Goal: Book appointment/travel/reservation

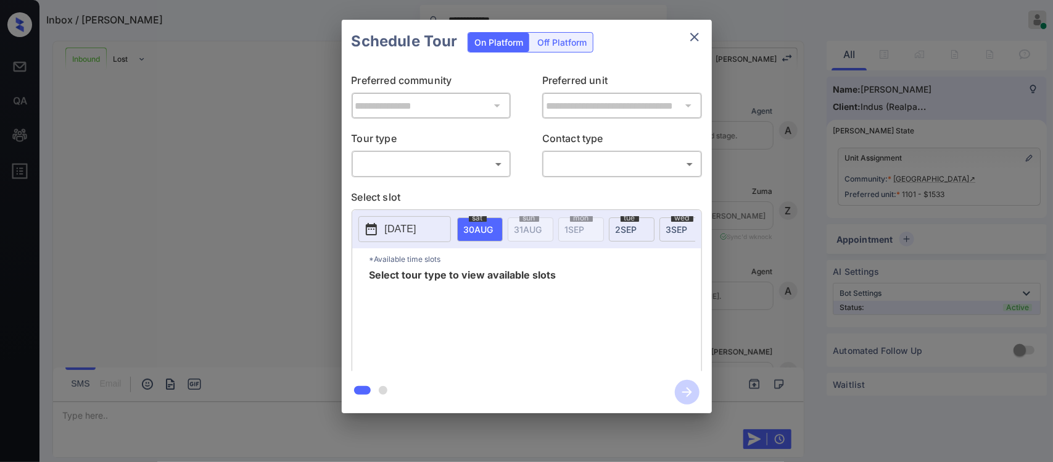
scroll to position [135, 0]
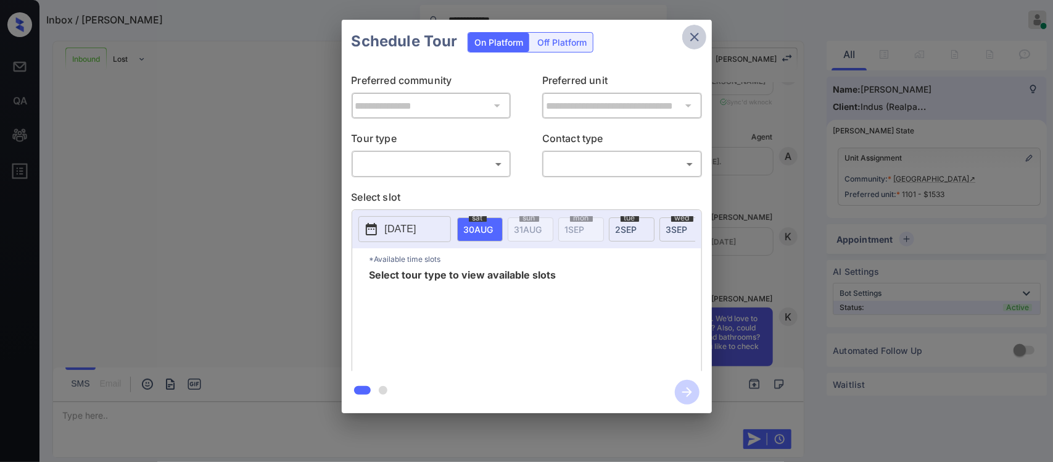
click at [688, 35] on icon "close" at bounding box center [694, 37] width 15 height 15
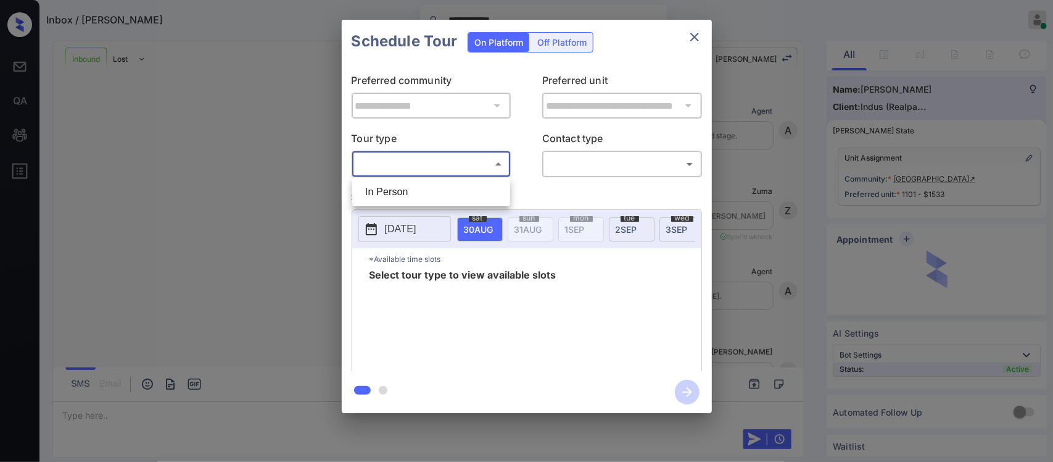
scroll to position [591, 0]
click at [460, 185] on li "In Person" at bounding box center [431, 192] width 152 height 22
type input "********"
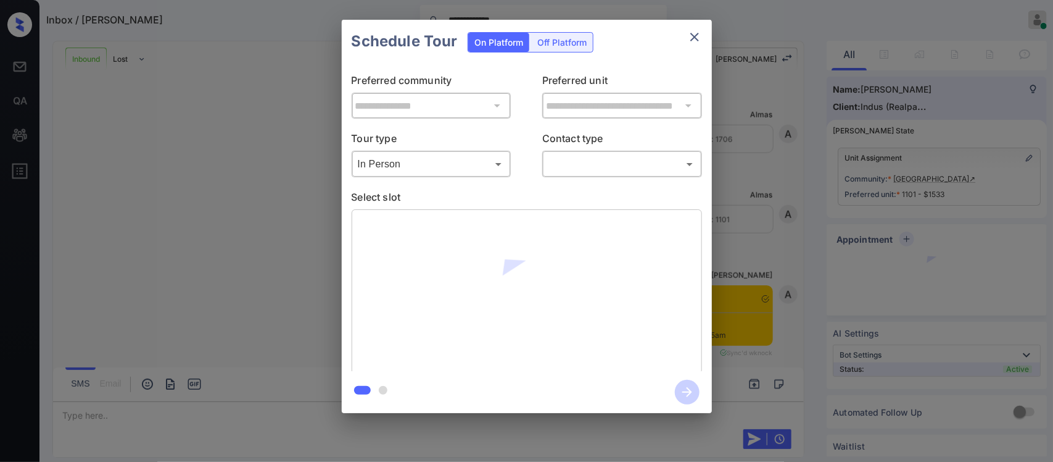
click at [625, 162] on div at bounding box center [526, 231] width 1053 height 462
click at [625, 162] on body "**********" at bounding box center [526, 231] width 1053 height 462
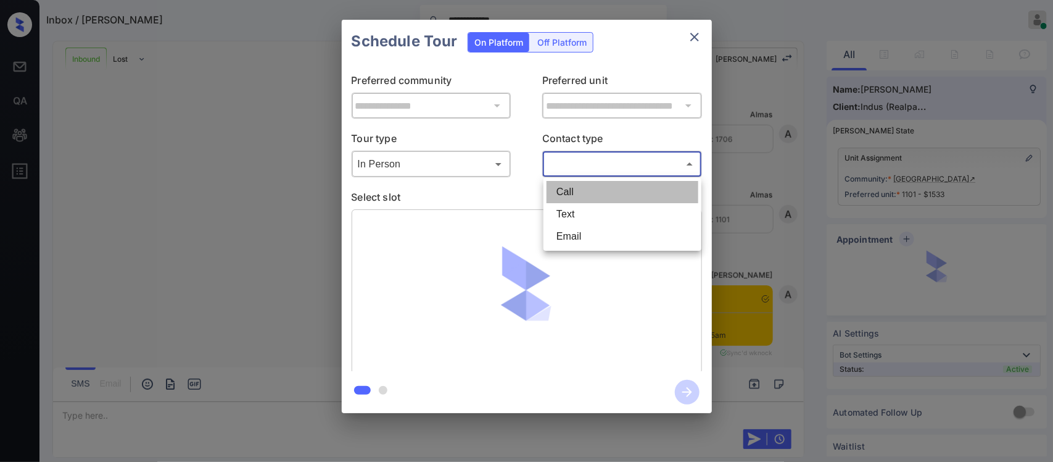
click at [614, 187] on li "Call" at bounding box center [623, 192] width 152 height 22
type input "****"
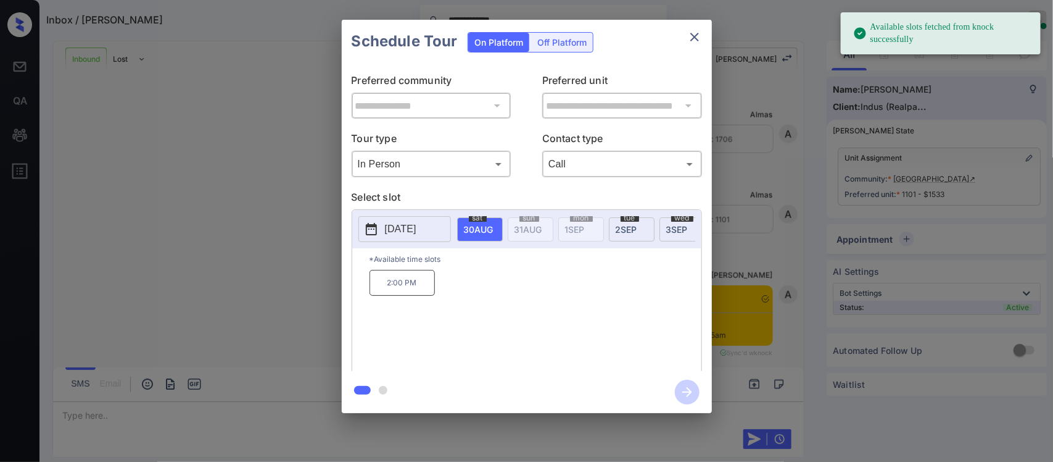
scroll to position [0, 197]
click at [296, 229] on span "6 SEP" at bounding box center [282, 229] width 30 height 10
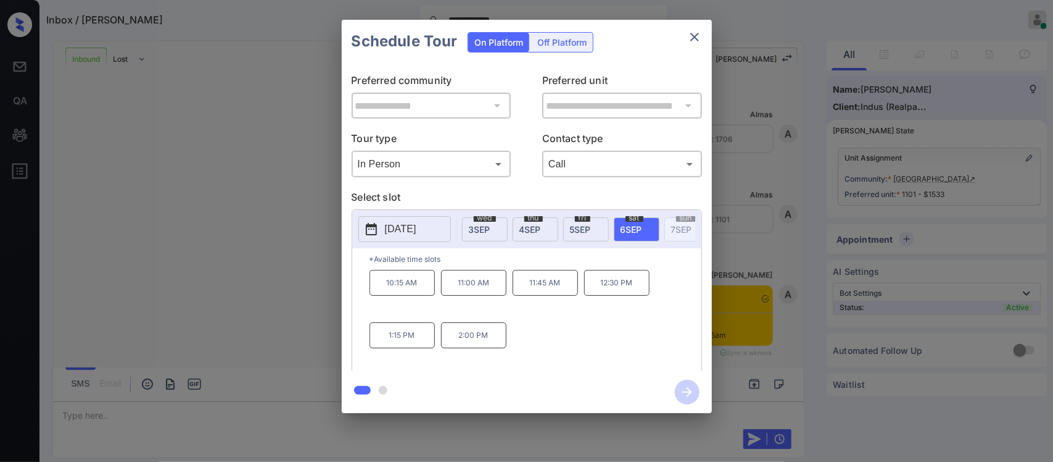
click at [399, 309] on div "10:15 AM 11:00 AM 11:45 AM 12:30 PM 1:15 PM 2:00 PM" at bounding box center [536, 319] width 332 height 99
click at [417, 296] on p "10:15 AM" at bounding box center [402, 283] width 65 height 26
click at [681, 386] on icon "button" at bounding box center [687, 392] width 25 height 25
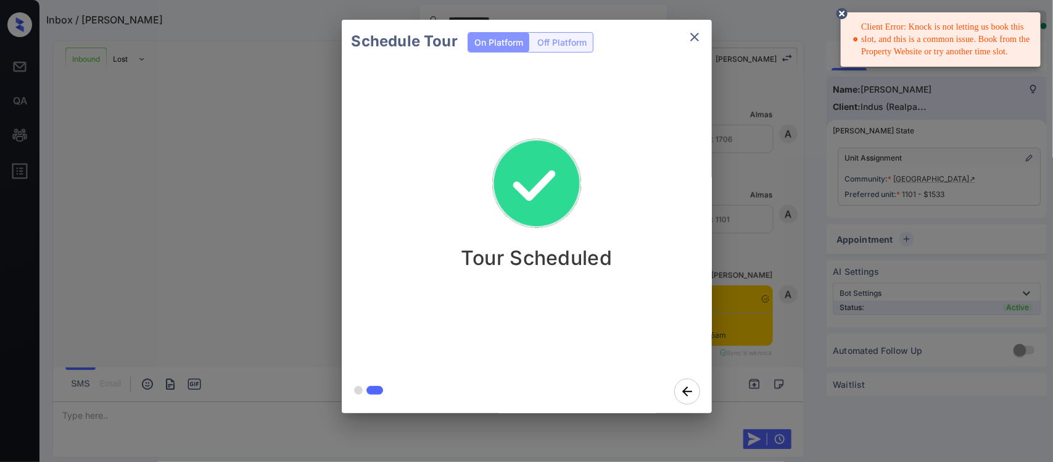
click at [928, 20] on div "Client Error: Knock is not letting us book this slot, and this is a common issu…" at bounding box center [942, 39] width 178 height 47
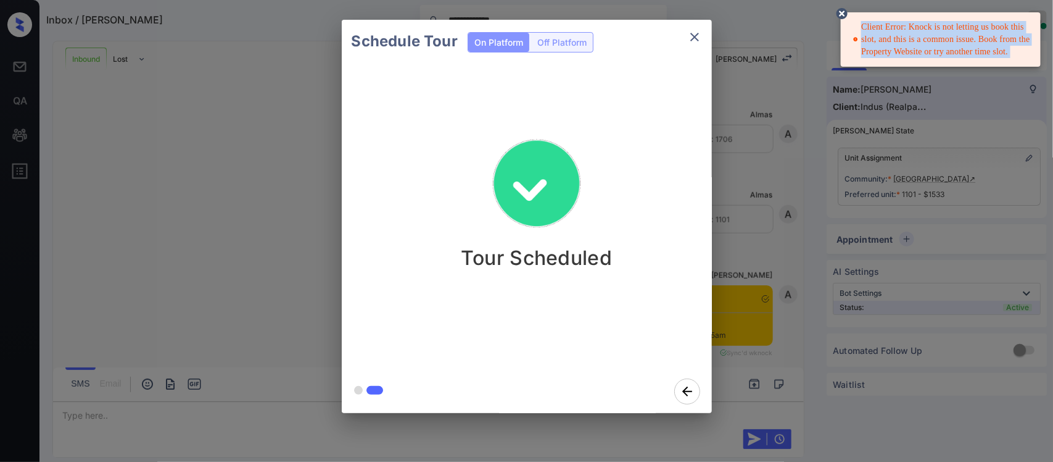
copy div "Client Error: Knock is not letting us book this slot, and this is a common issu…"
click at [928, 20] on div "Client Error: Knock is not letting us book this slot, and this is a common issu…" at bounding box center [942, 39] width 178 height 47
click at [704, 42] on button "close" at bounding box center [695, 37] width 25 height 25
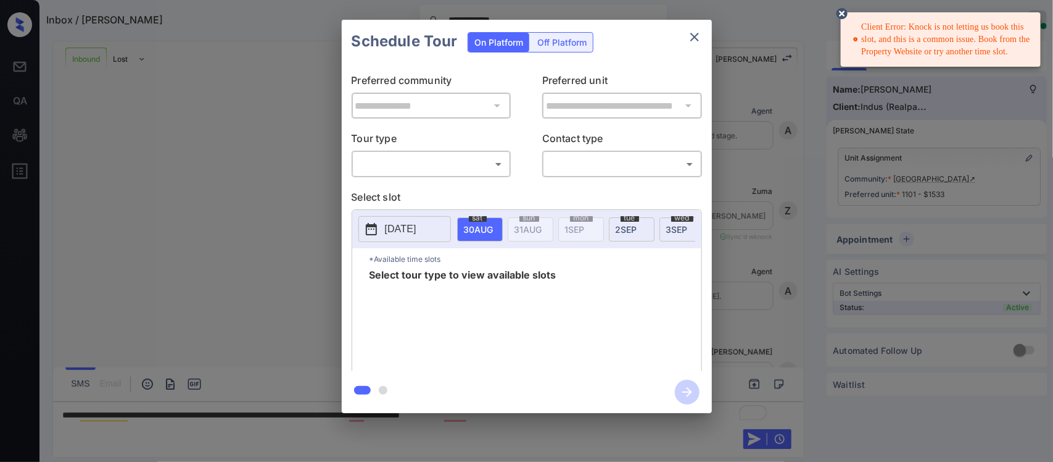
scroll to position [830, 0]
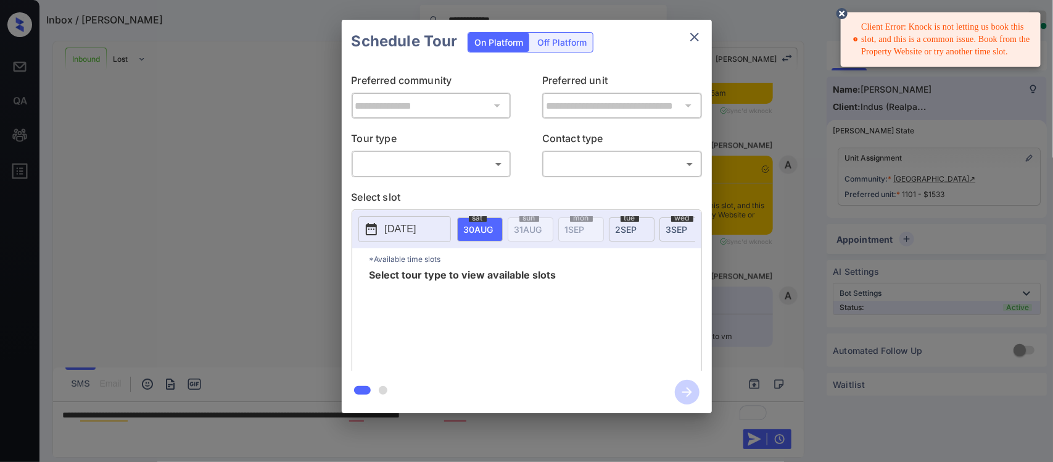
click at [449, 161] on body "**********" at bounding box center [526, 231] width 1053 height 462
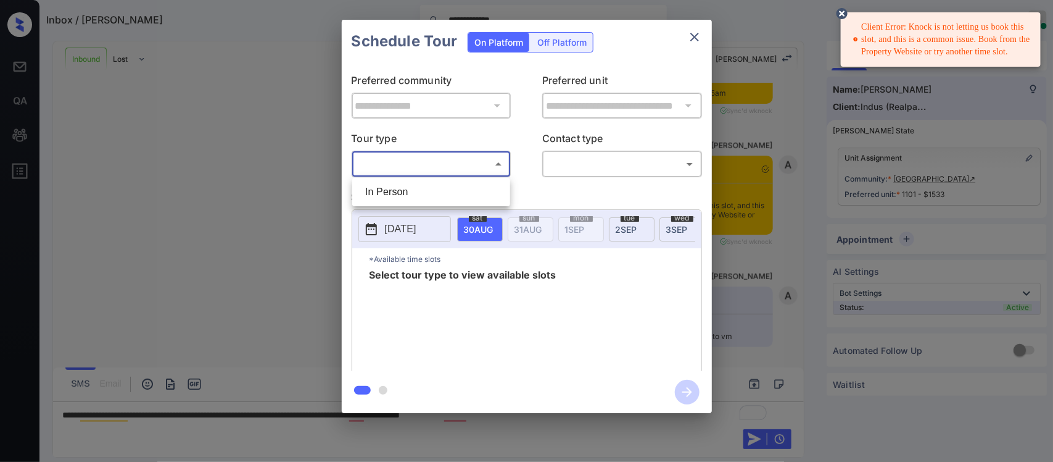
click at [437, 195] on li "In Person" at bounding box center [431, 192] width 152 height 22
type input "********"
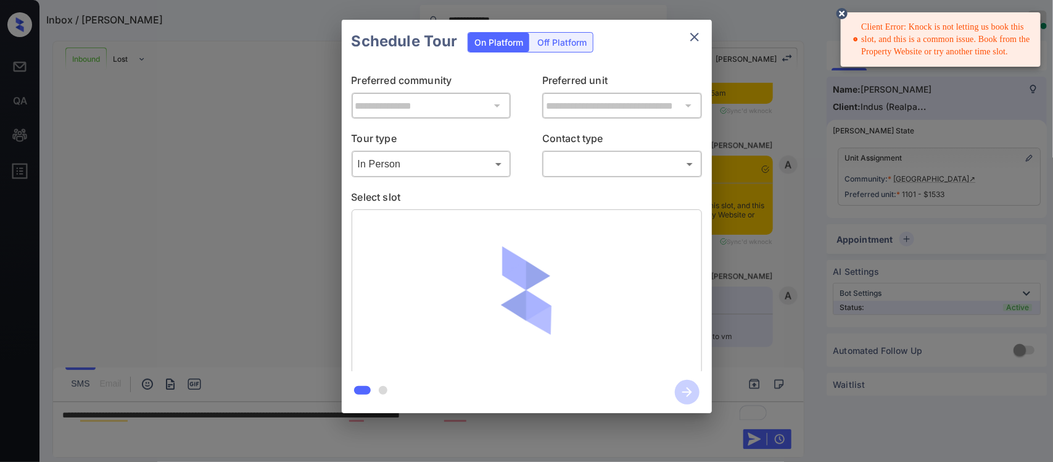
click at [838, 20] on icon at bounding box center [842, 13] width 15 height 15
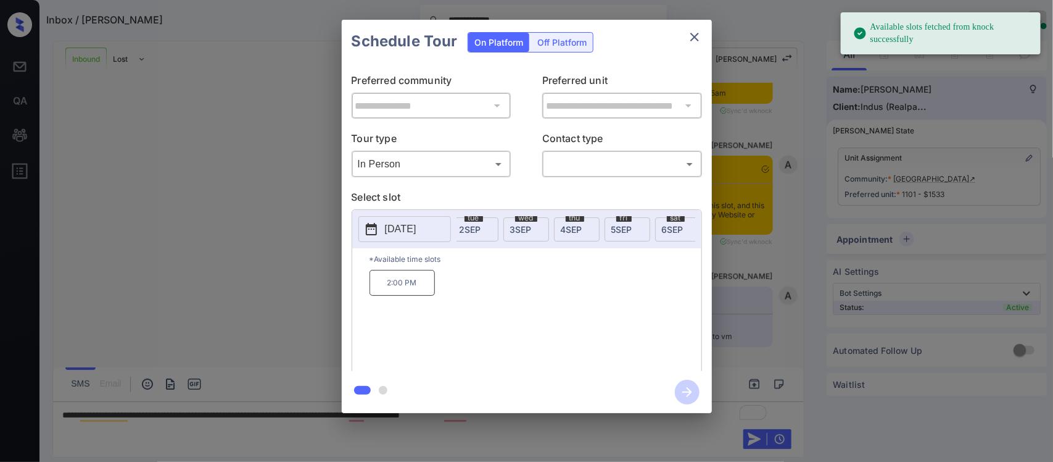
scroll to position [0, 197]
click at [634, 235] on div "sat 6 SEP" at bounding box center [637, 229] width 46 height 24
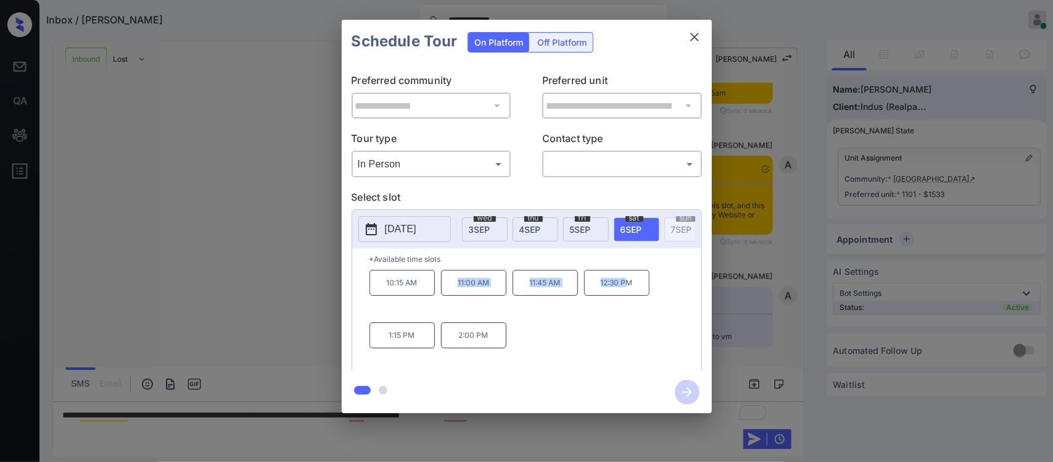
drag, startPoint x: 460, startPoint y: 294, endPoint x: 629, endPoint y: 293, distance: 169.7
click at [629, 293] on div "10:15 AM 11:00 AM 11:45 AM 12:30 PM 1:15 PM 2:00 PM" at bounding box center [536, 319] width 332 height 99
copy div "11:00 AM 11:45 AM 12:30 P"
click at [728, 305] on div "**********" at bounding box center [526, 216] width 1053 height 433
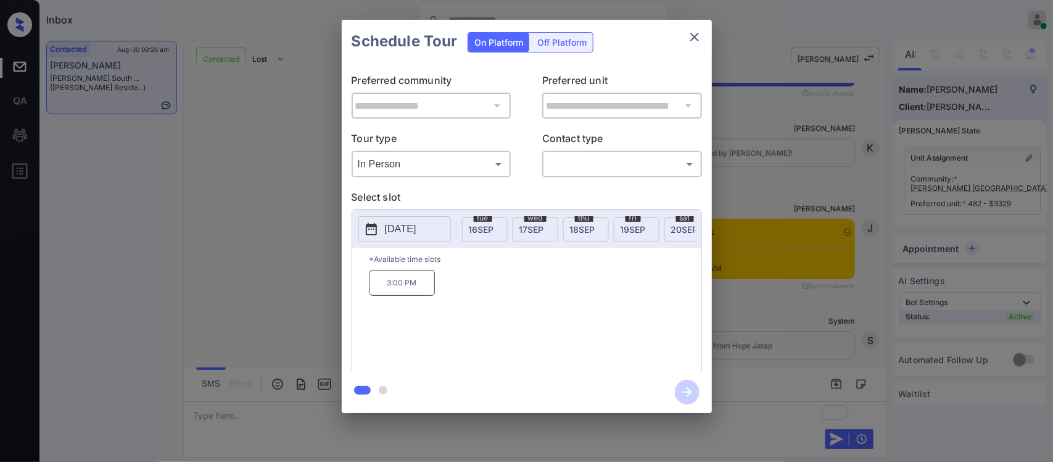
scroll to position [0, 1053]
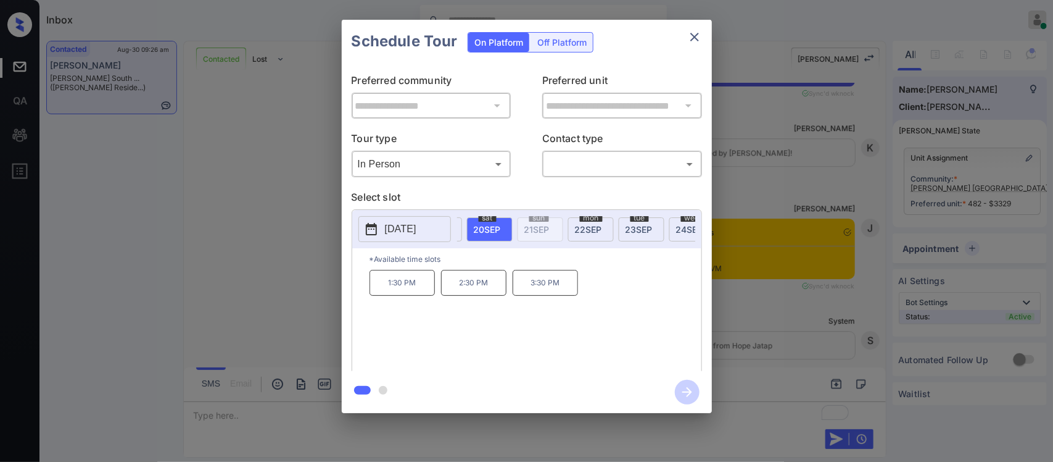
click at [405, 233] on p "2025-09-20" at bounding box center [400, 229] width 31 height 15
click at [774, 367] on div "**********" at bounding box center [526, 216] width 1053 height 433
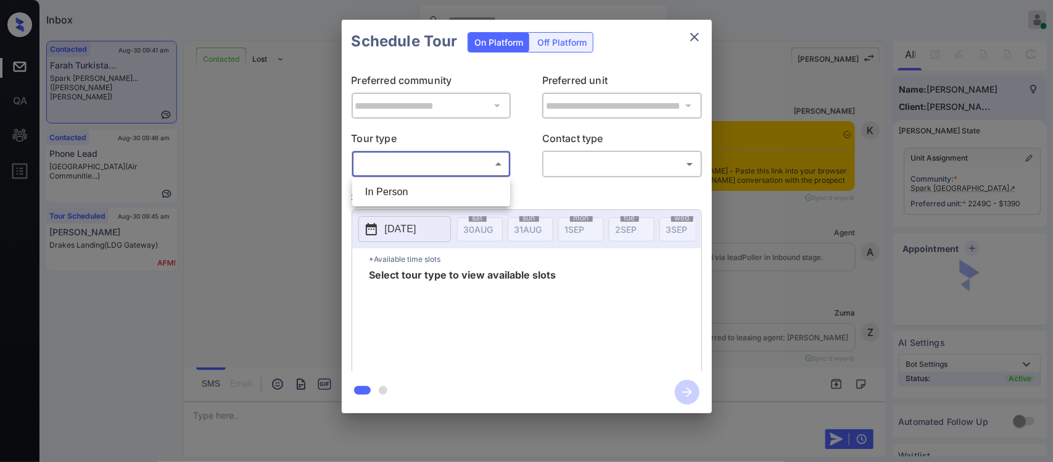
scroll to position [10786, 0]
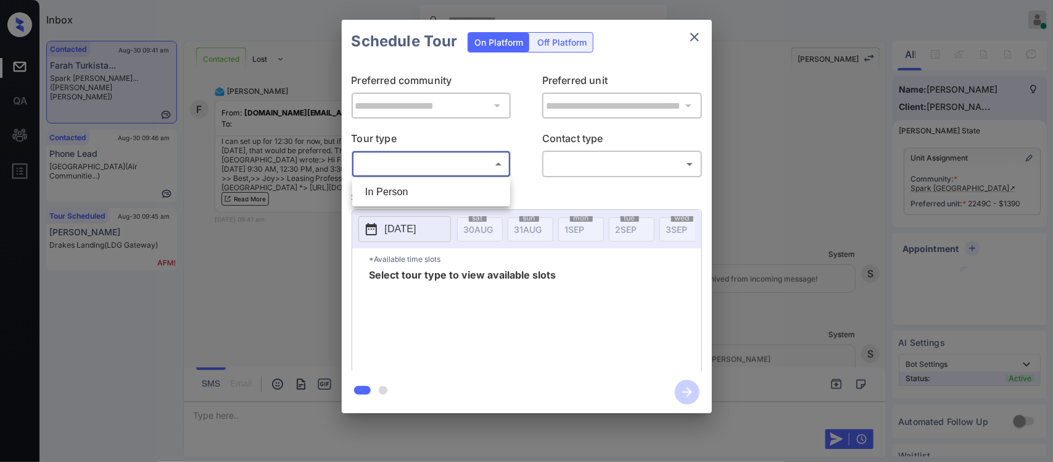
click at [480, 198] on li "In Person" at bounding box center [431, 192] width 152 height 22
type input "********"
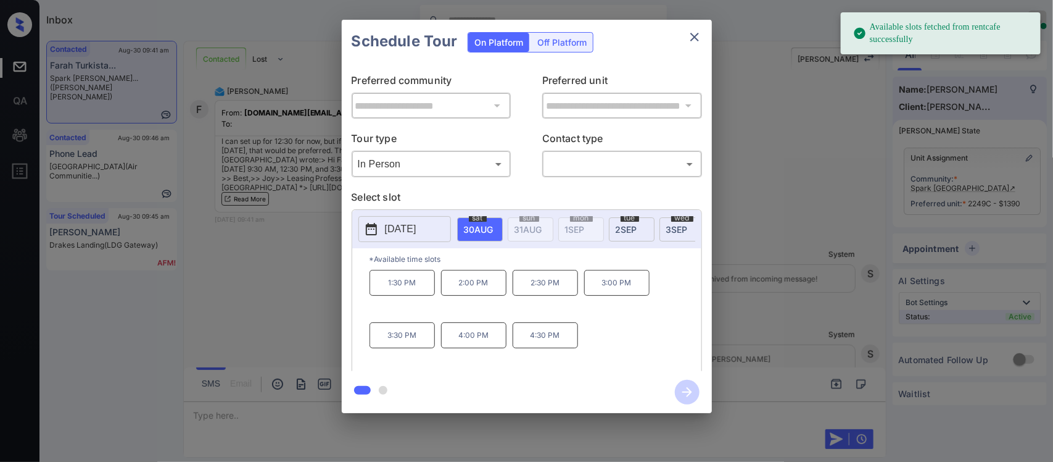
click at [494, 227] on span "[DATE]" at bounding box center [479, 229] width 30 height 10
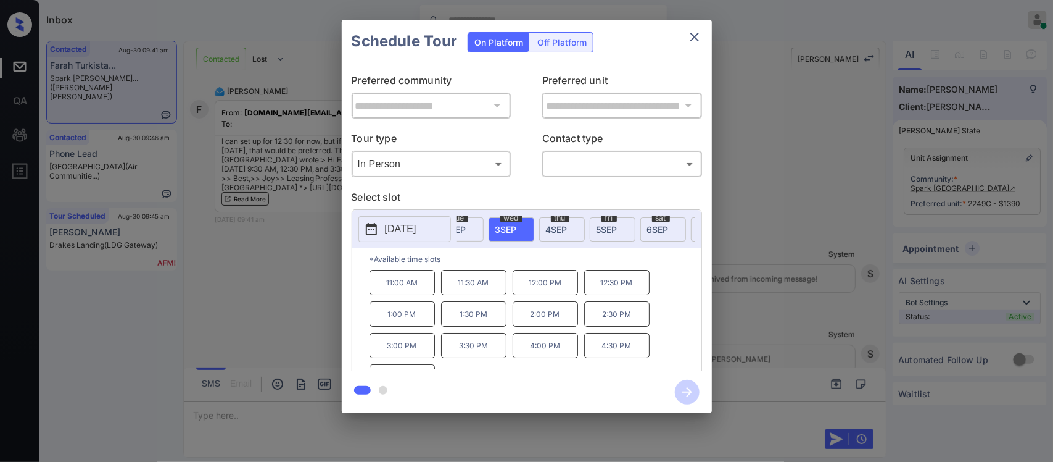
scroll to position [0, 197]
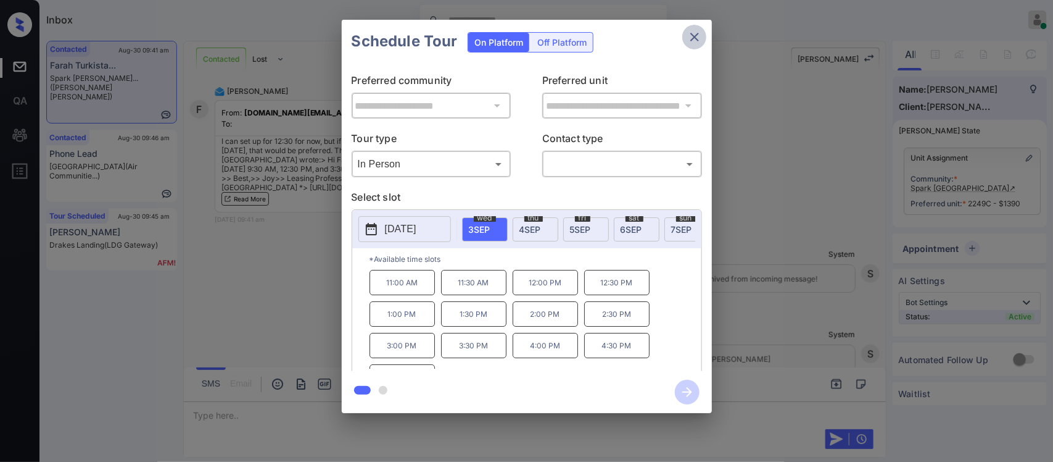
click at [700, 31] on icon "close" at bounding box center [694, 37] width 15 height 15
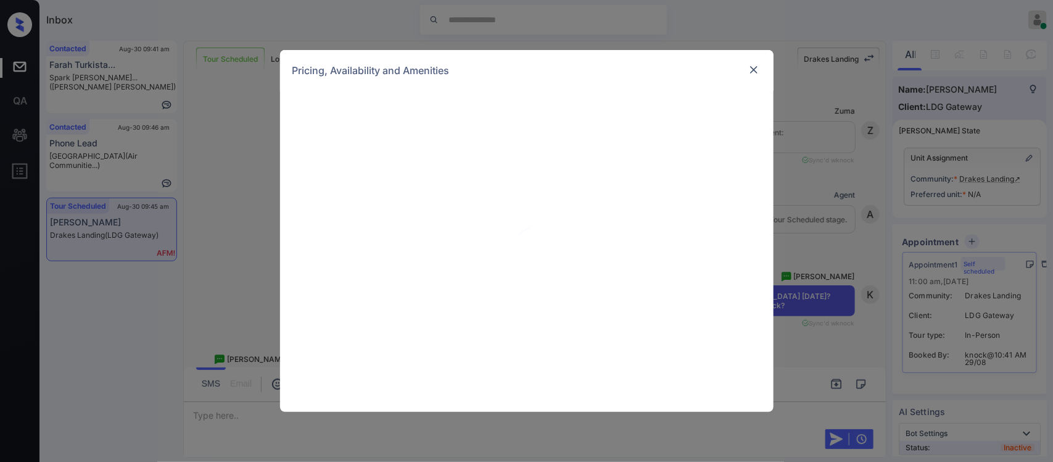
scroll to position [1111, 0]
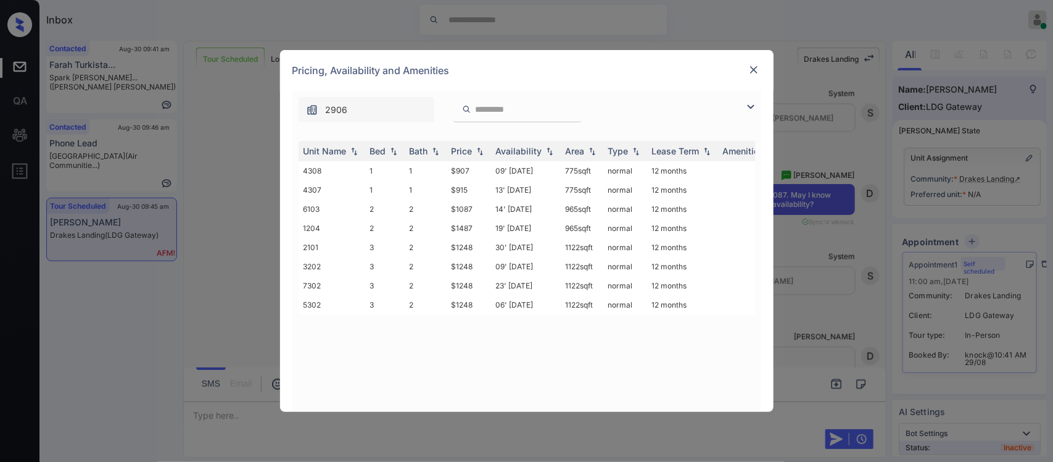
click at [478, 149] on img at bounding box center [480, 151] width 12 height 9
click at [478, 149] on img at bounding box center [480, 150] width 12 height 9
click at [469, 205] on td "$1087" at bounding box center [469, 208] width 44 height 19
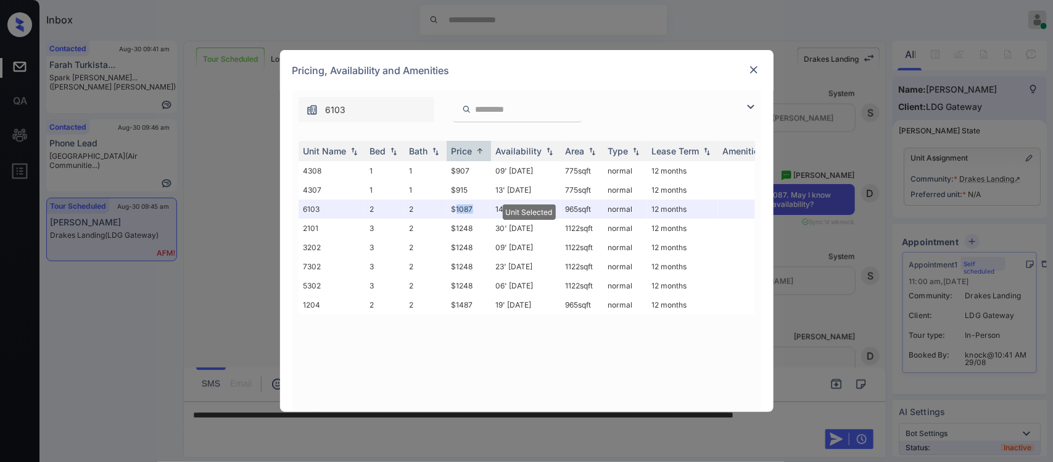
click at [750, 65] on img at bounding box center [754, 70] width 12 height 12
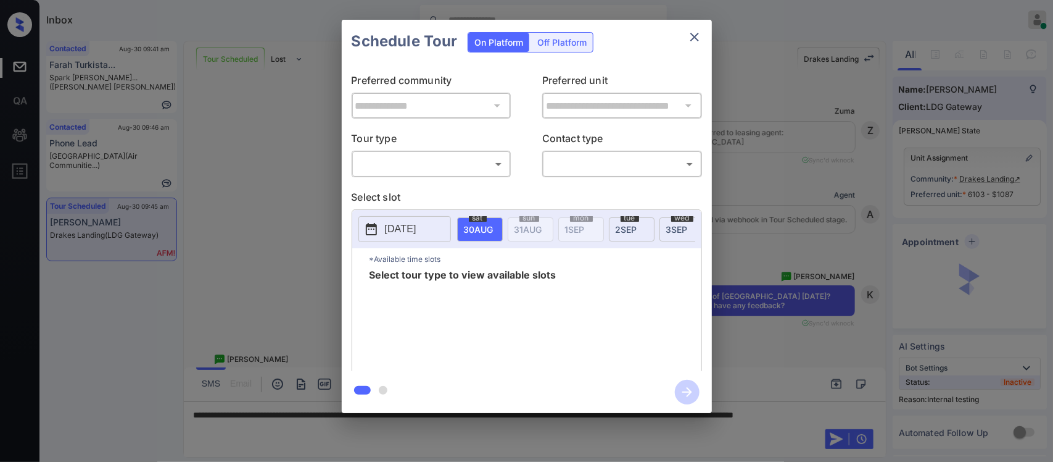
scroll to position [1371, 0]
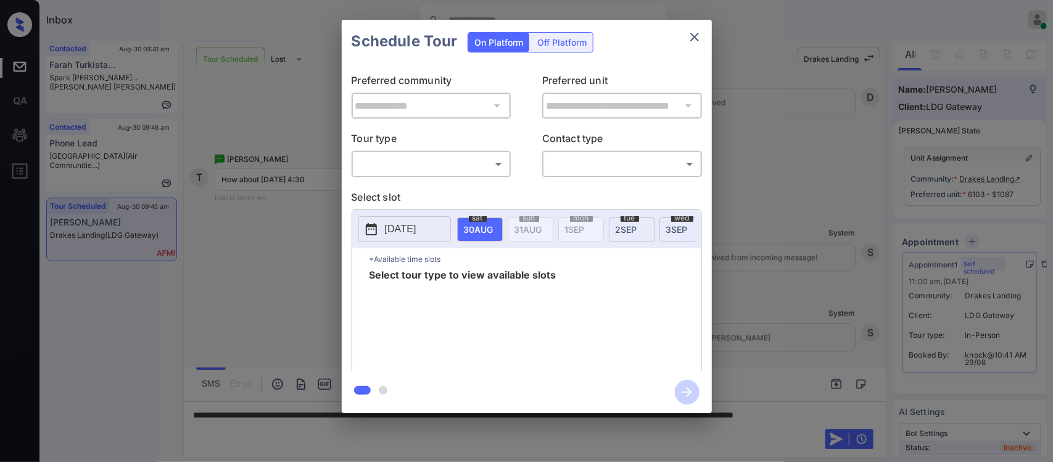
click at [426, 164] on body "Inbox Almas Zainab Online Set yourself offline Set yourself on break Profile Sw…" at bounding box center [526, 231] width 1053 height 462
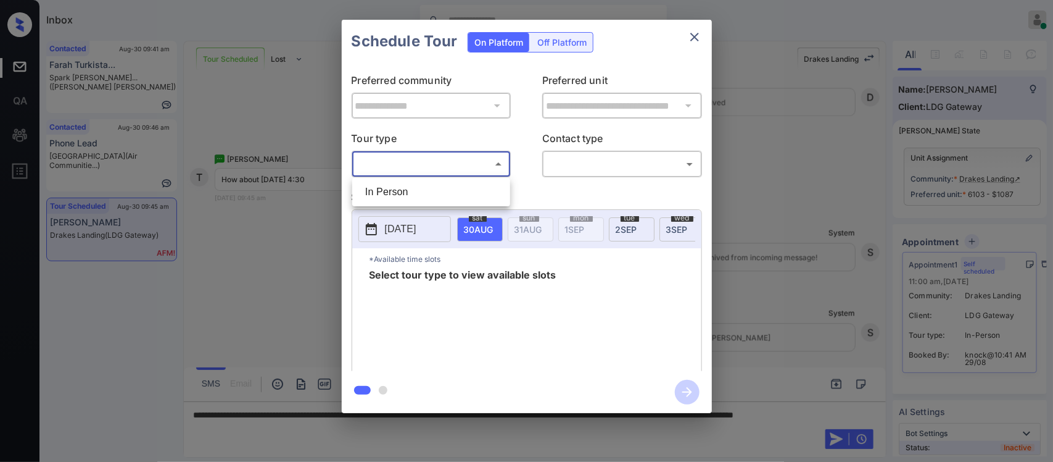
click at [426, 189] on li "In Person" at bounding box center [431, 192] width 152 height 22
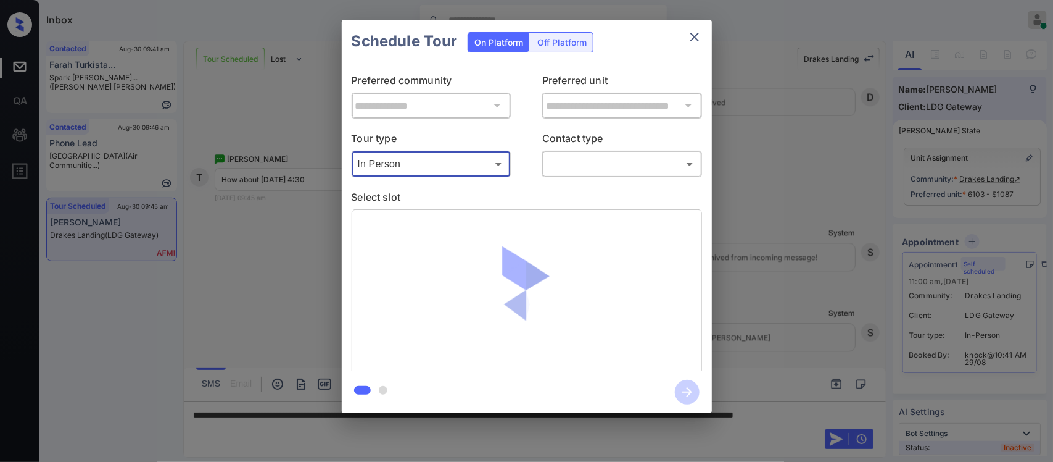
type input "********"
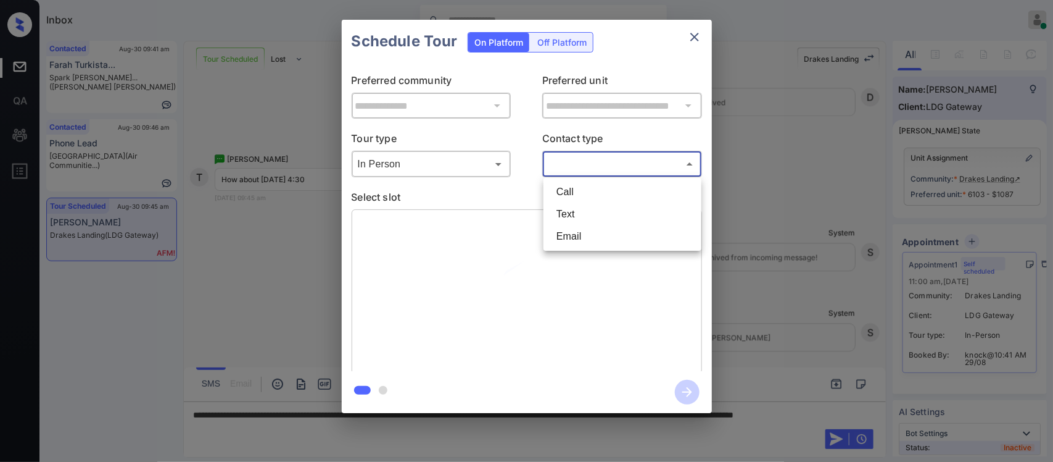
click at [570, 162] on body "Inbox Almas Zainab Online Set yourself offline Set yourself on break Profile Sw…" at bounding box center [526, 231] width 1053 height 462
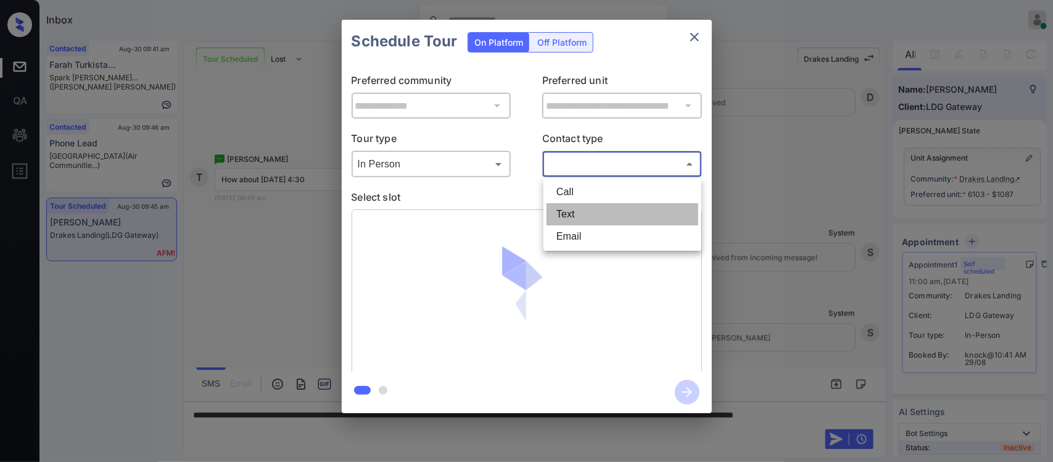
click at [573, 212] on li "Text" at bounding box center [623, 214] width 152 height 22
type input "****"
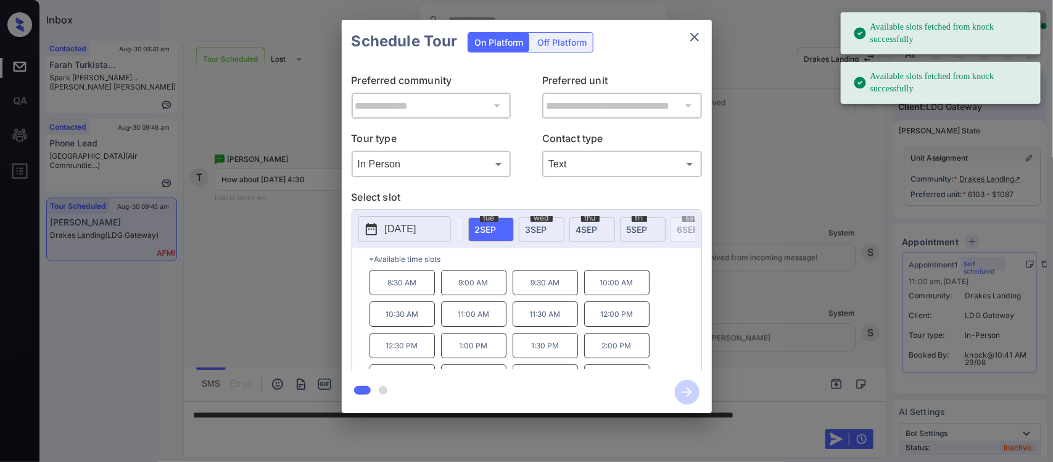
scroll to position [0, 197]
click at [296, 227] on span "5 SEP" at bounding box center [282, 229] width 30 height 10
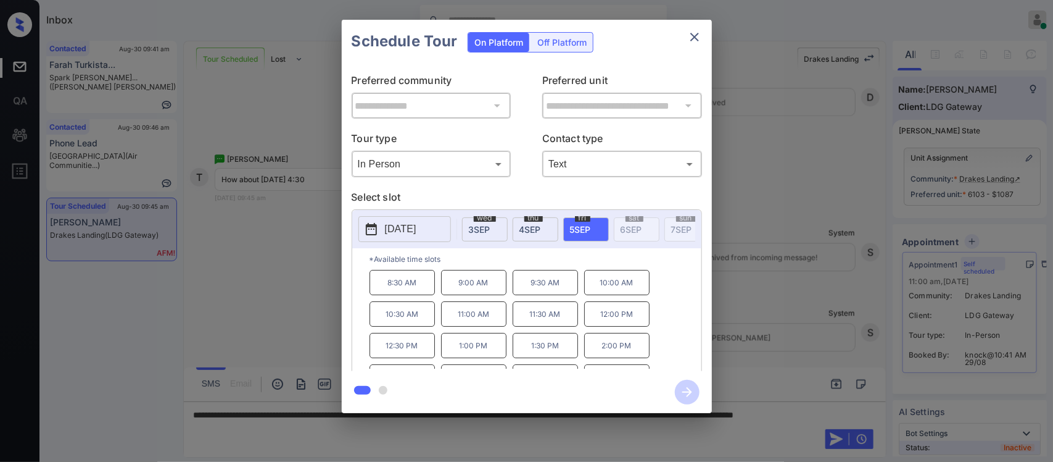
scroll to position [22, 0]
click at [621, 363] on p "4:00 PM" at bounding box center [616, 355] width 65 height 25
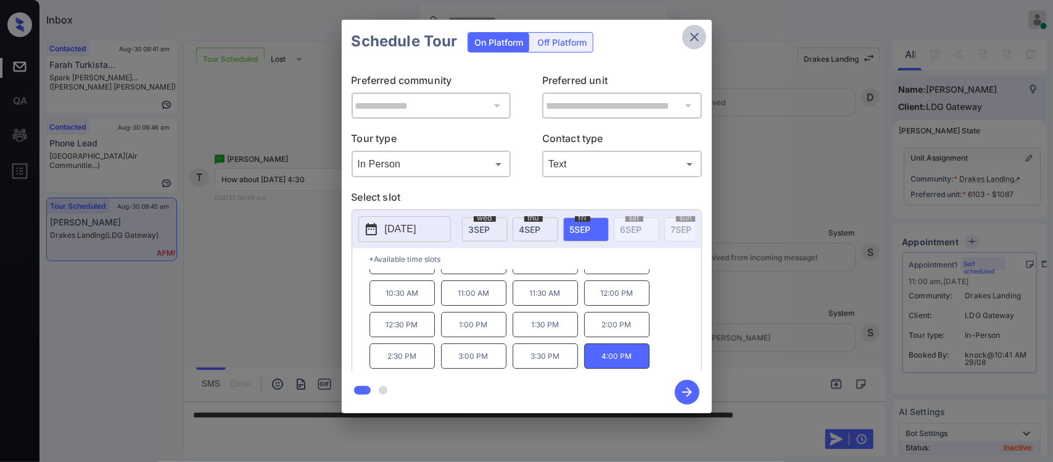
click at [699, 38] on icon "close" at bounding box center [694, 37] width 15 height 15
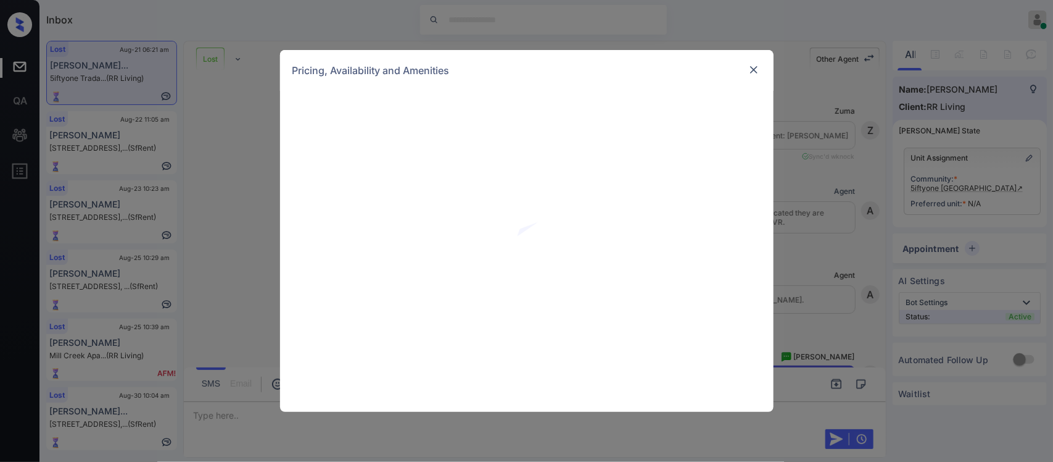
scroll to position [4904, 0]
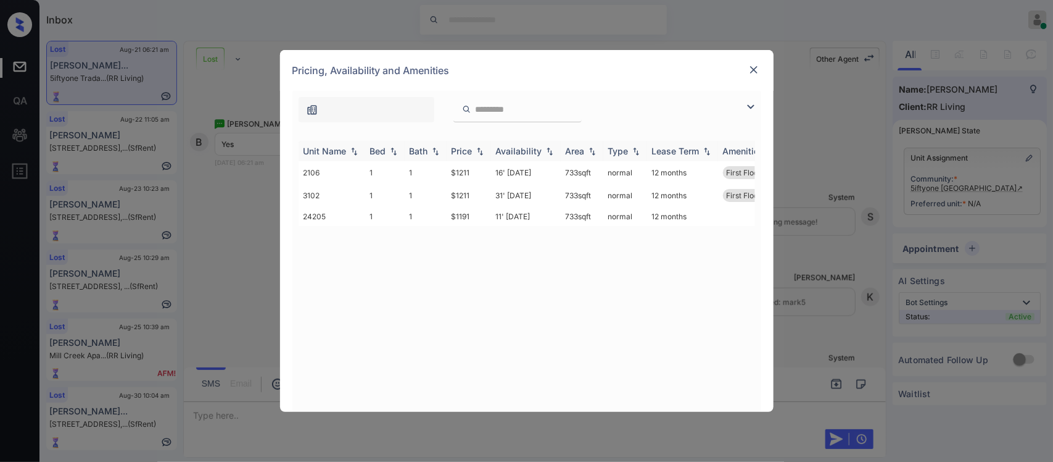
click at [470, 146] on div "Price" at bounding box center [462, 151] width 21 height 10
click at [480, 174] on td "$1191" at bounding box center [469, 170] width 44 height 19
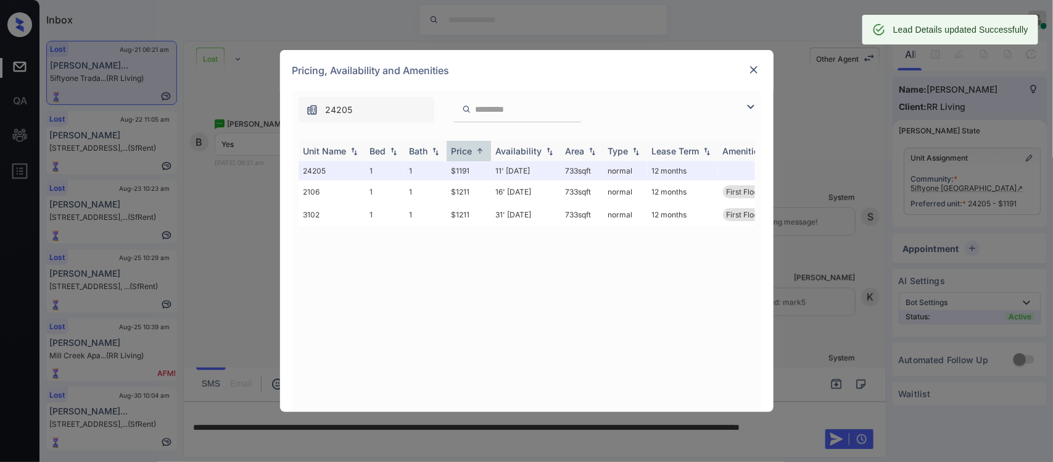
click at [479, 149] on img at bounding box center [480, 150] width 12 height 9
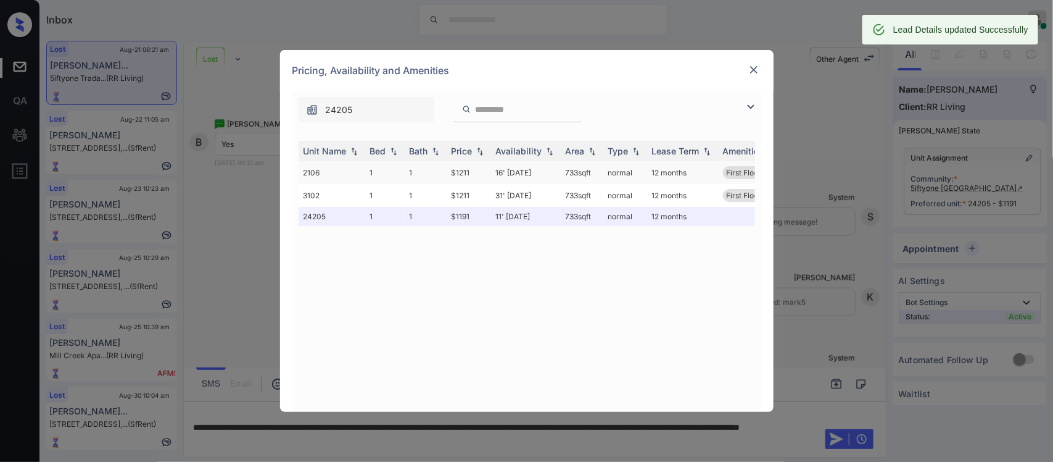
click at [480, 172] on td "$1211" at bounding box center [469, 172] width 44 height 23
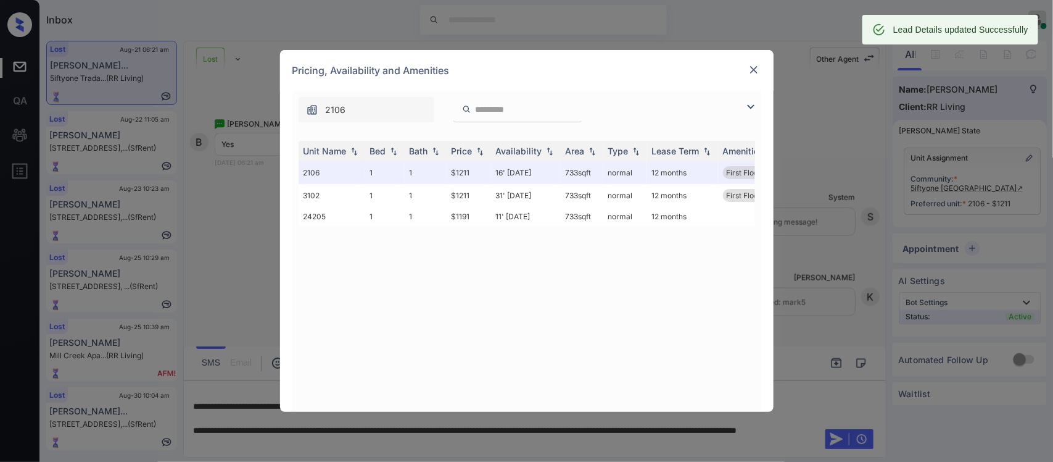
click at [750, 72] on img at bounding box center [754, 70] width 12 height 12
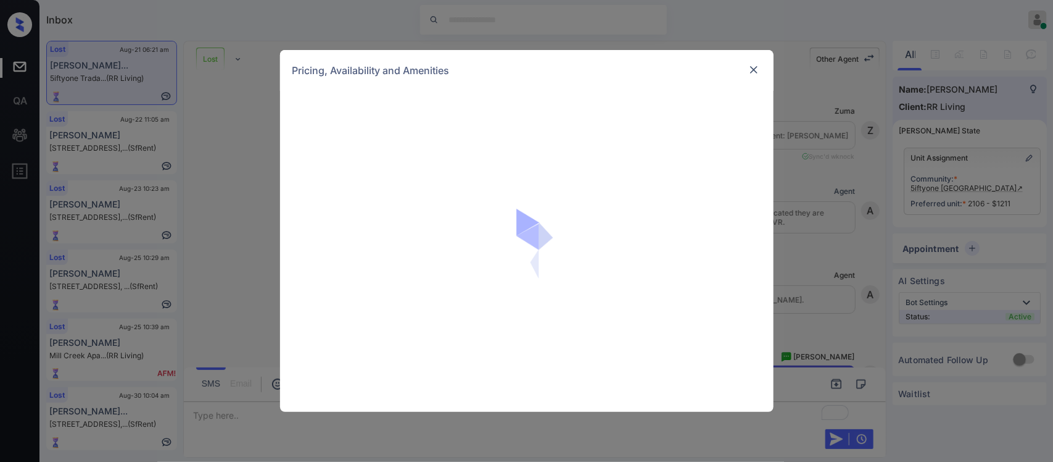
scroll to position [5843, 0]
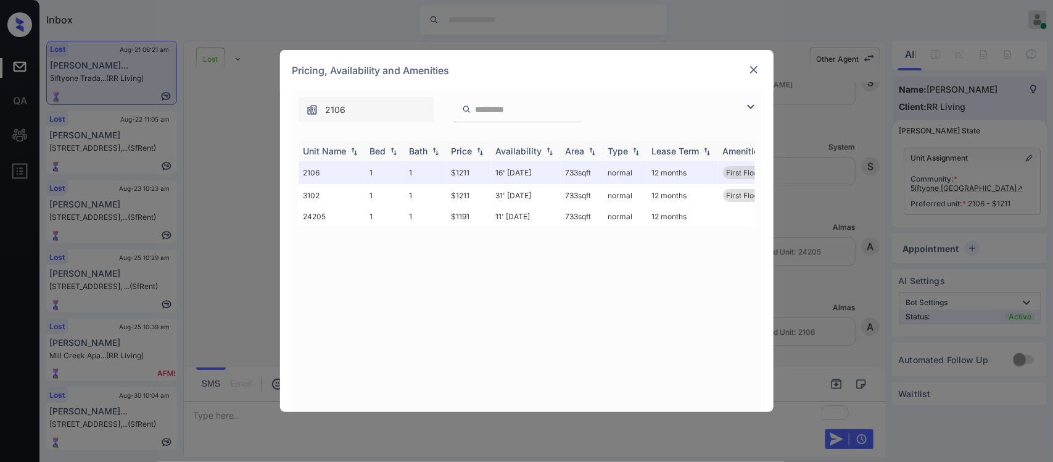
click at [476, 152] on img at bounding box center [480, 151] width 12 height 9
click at [476, 152] on img at bounding box center [480, 150] width 12 height 9
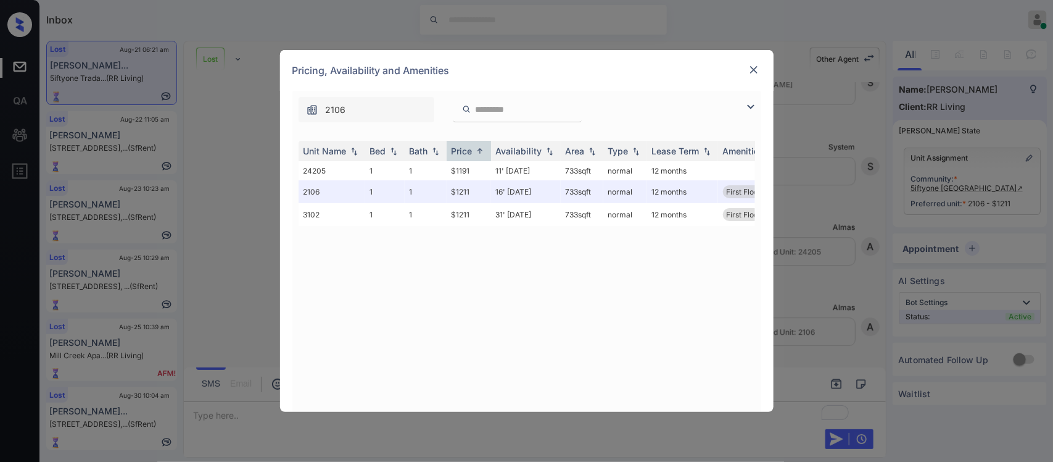
click at [754, 71] on img at bounding box center [754, 70] width 12 height 12
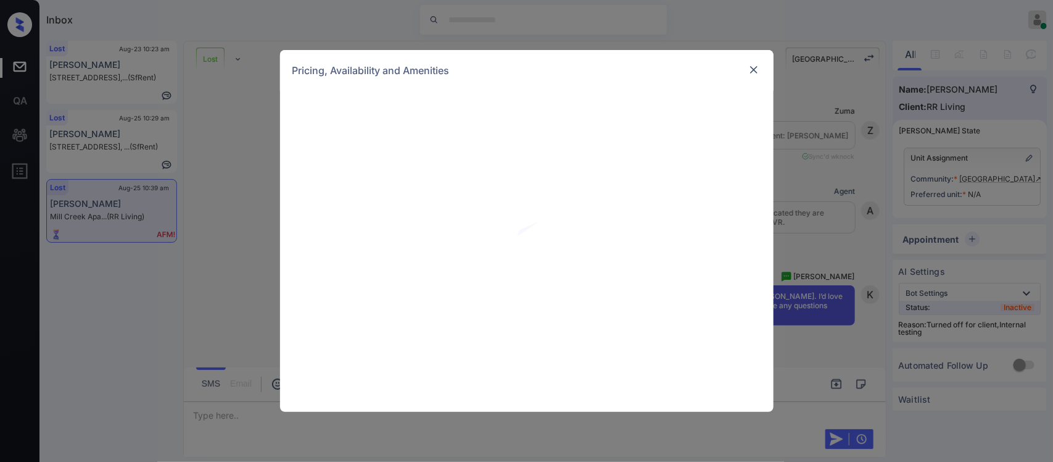
scroll to position [8848, 0]
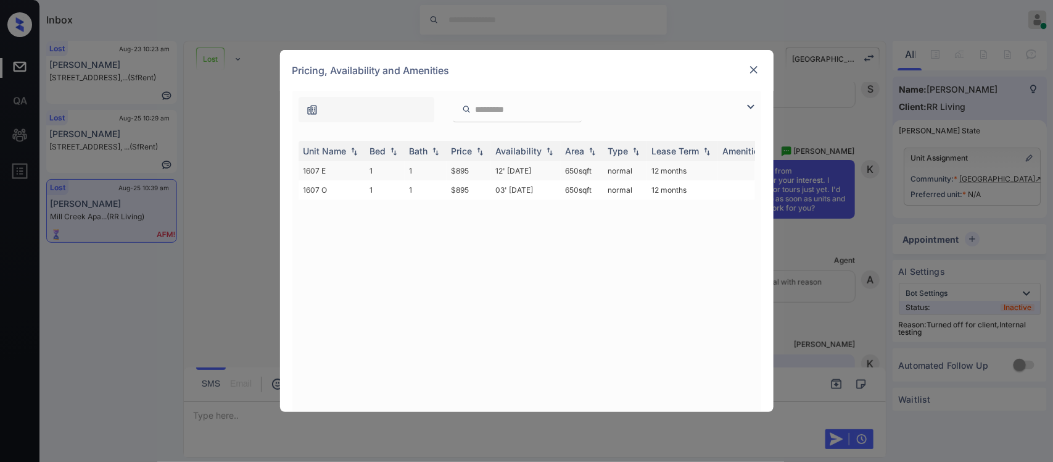
click at [510, 164] on td "12' Aug 25" at bounding box center [526, 170] width 70 height 19
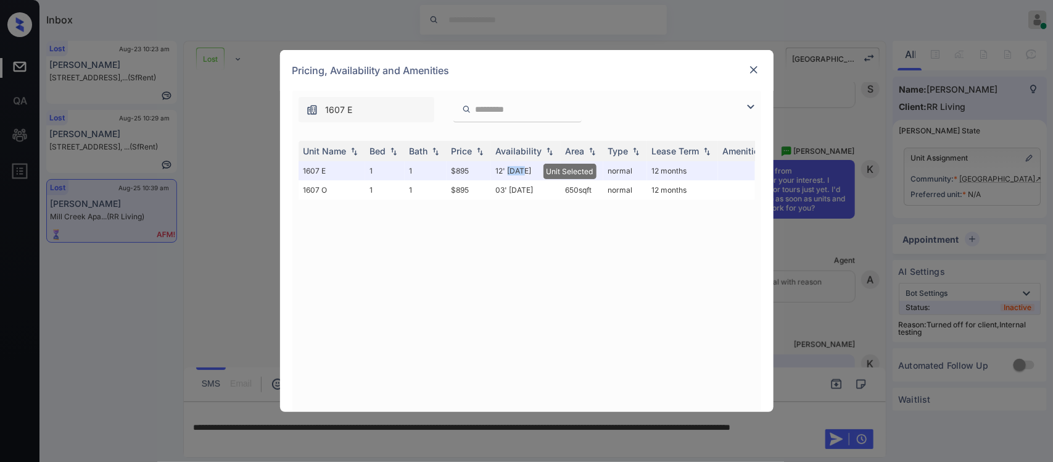
click at [757, 68] on img at bounding box center [754, 70] width 12 height 12
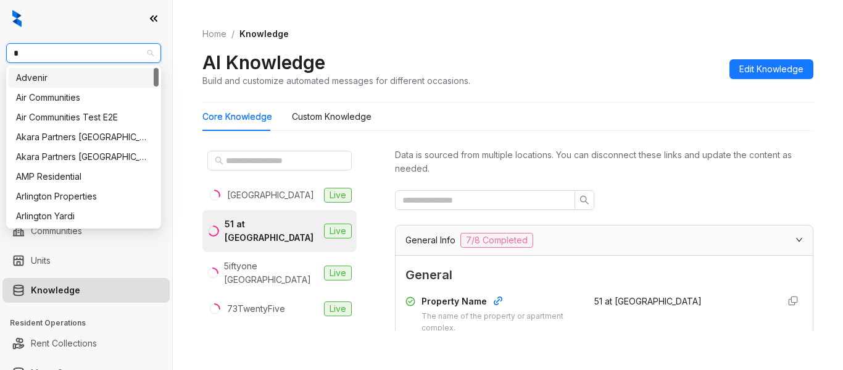
scroll to position [1726, 0]
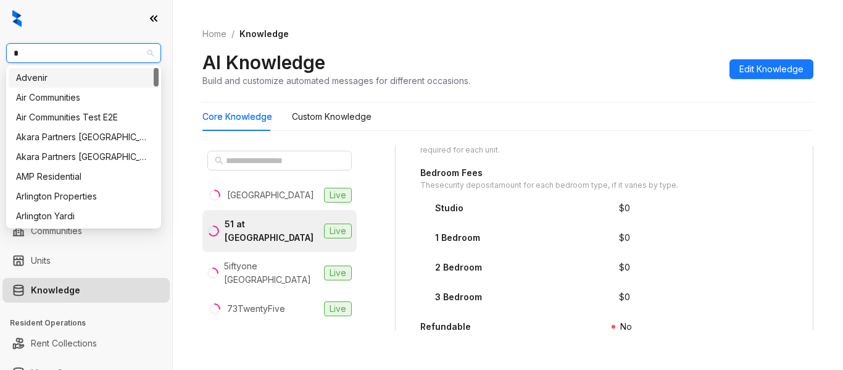
type input "**"
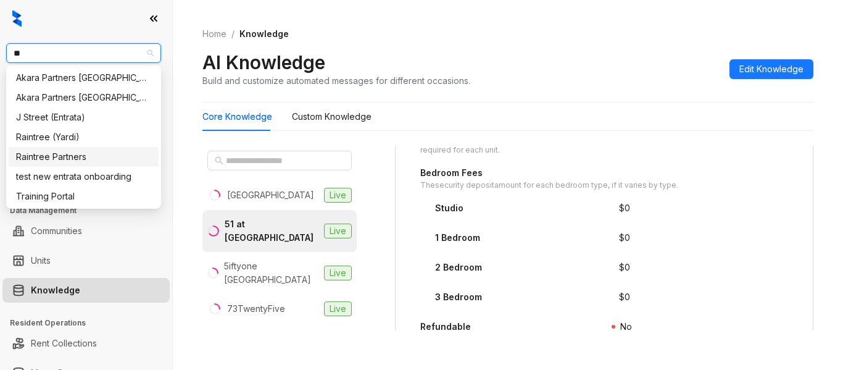
click at [104, 151] on div "Raintree Partners" at bounding box center [83, 157] width 135 height 14
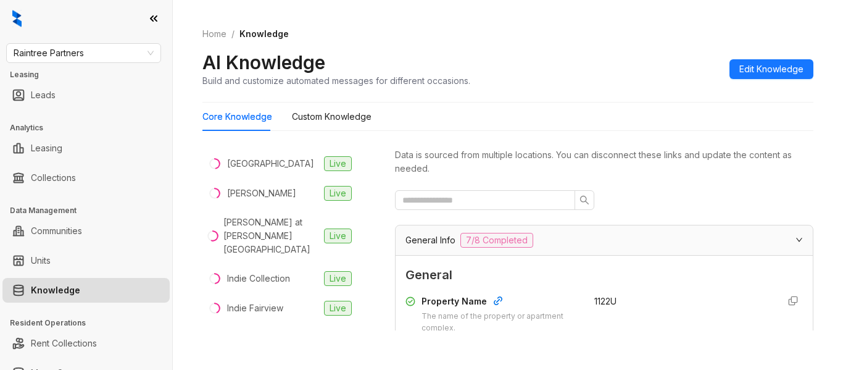
scroll to position [249, 0]
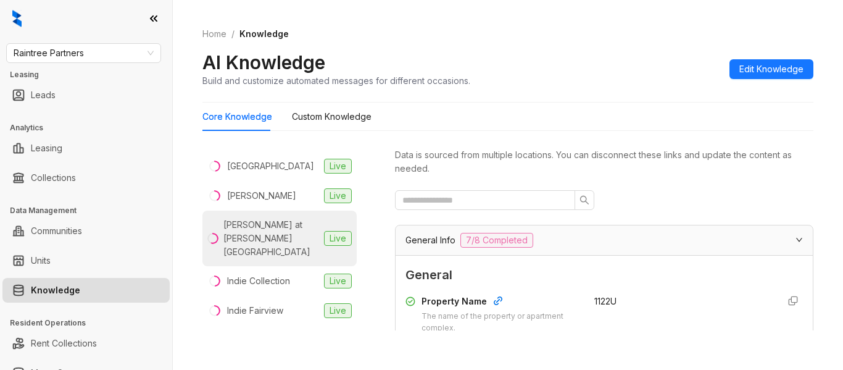
click at [294, 237] on li "[PERSON_NAME] at [PERSON_NAME][GEOGRAPHIC_DATA] Live" at bounding box center [279, 238] width 154 height 56
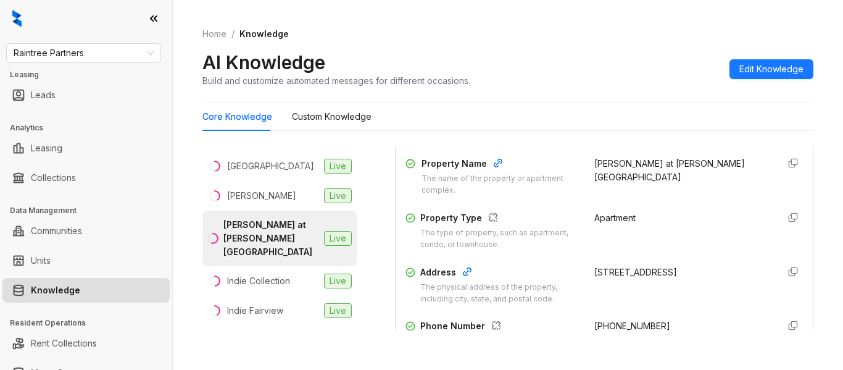
scroll to position [161, 0]
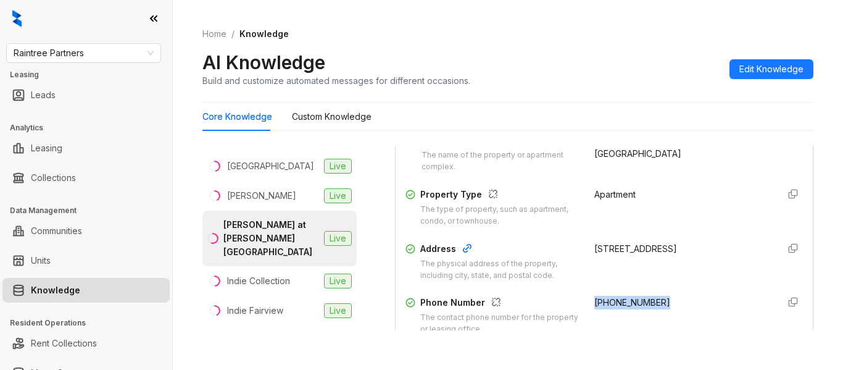
drag, startPoint x: 644, startPoint y: 299, endPoint x: 579, endPoint y: 296, distance: 64.3
click at [579, 296] on div "Phone Number The contact phone number for the property or leasing office. (951)…" at bounding box center [603, 315] width 397 height 39
copy span "(951) 272-6910"
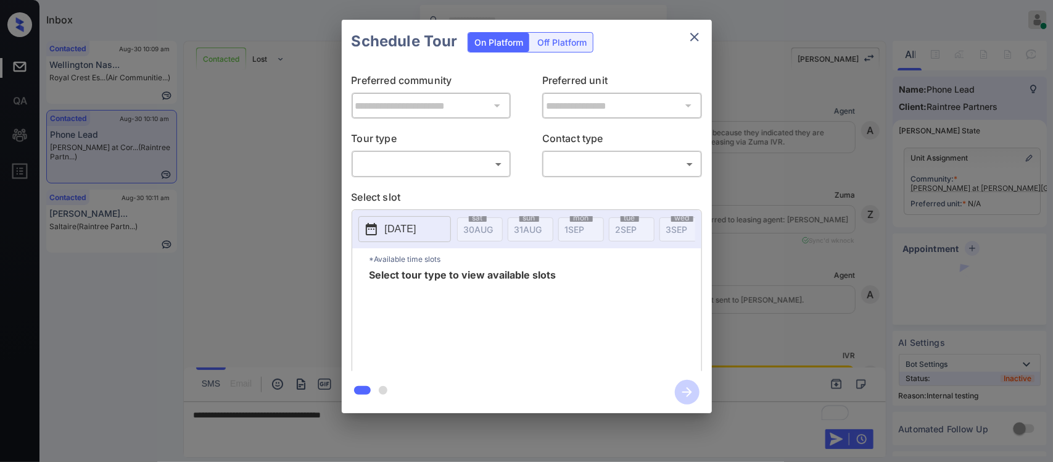
scroll to position [2538, 0]
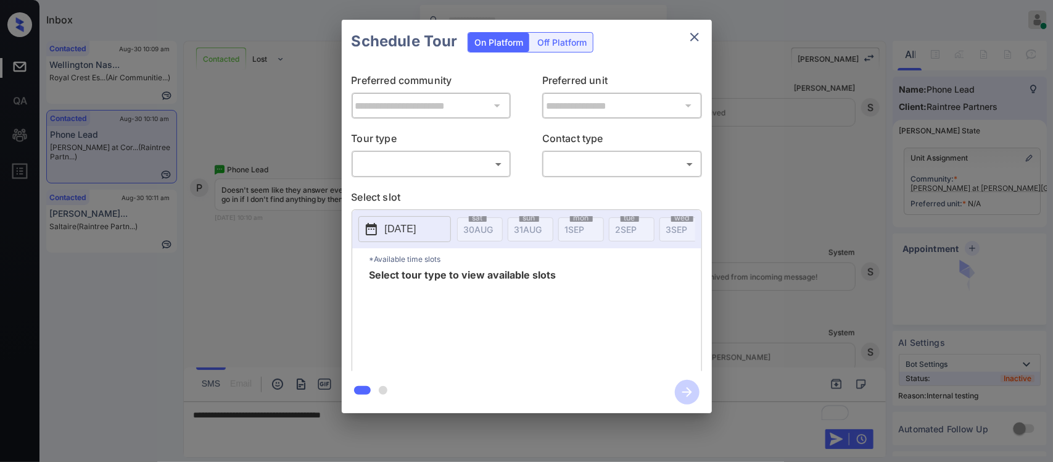
click at [474, 176] on div "​ ​" at bounding box center [432, 164] width 160 height 27
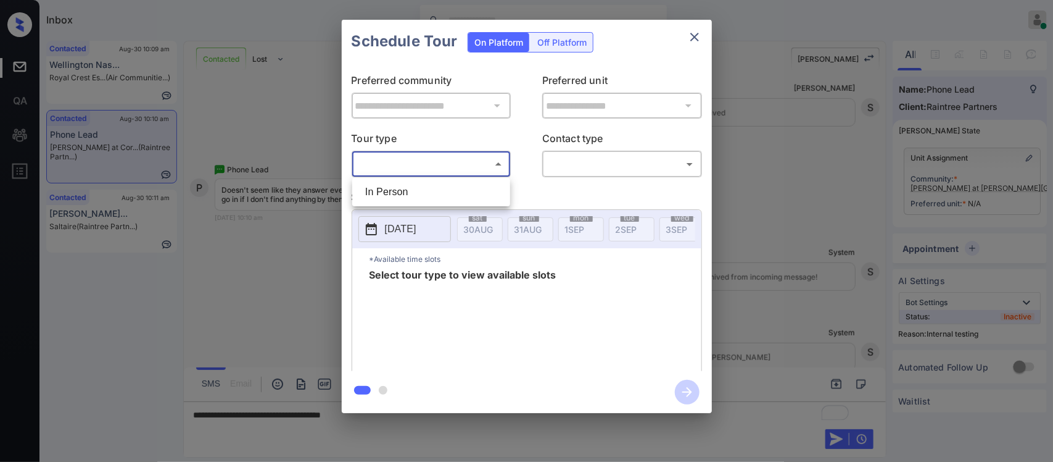
click at [474, 174] on body "Inbox Almas Zainab Online Set yourself offline Set yourself on break Profile Sw…" at bounding box center [526, 231] width 1053 height 462
click at [462, 199] on li "In Person" at bounding box center [431, 192] width 152 height 22
type input "********"
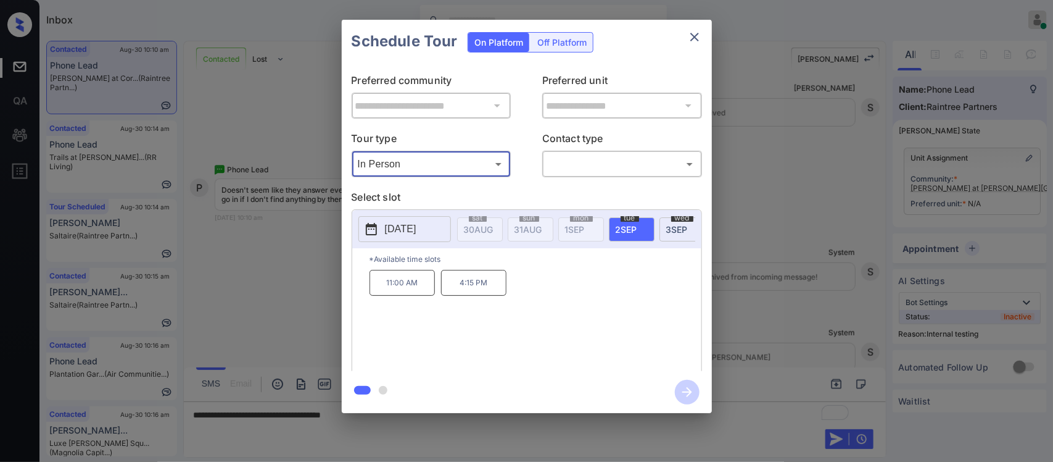
click at [695, 41] on icon "close" at bounding box center [694, 37] width 15 height 15
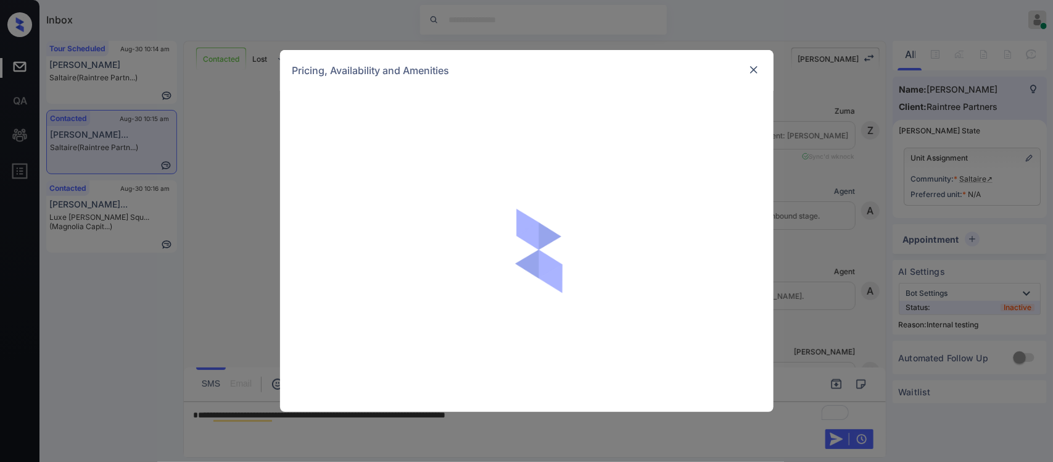
scroll to position [3115, 0]
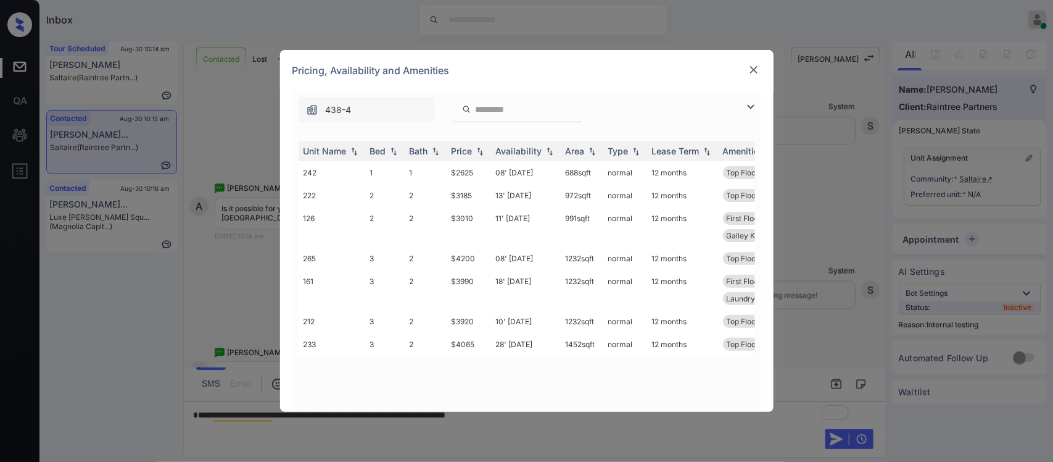
click at [754, 72] on img at bounding box center [754, 70] width 12 height 12
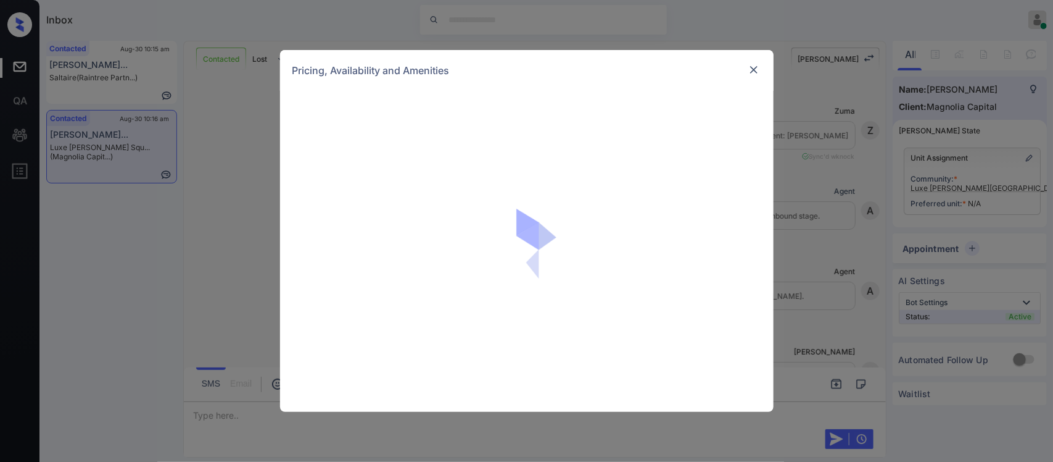
scroll to position [418, 0]
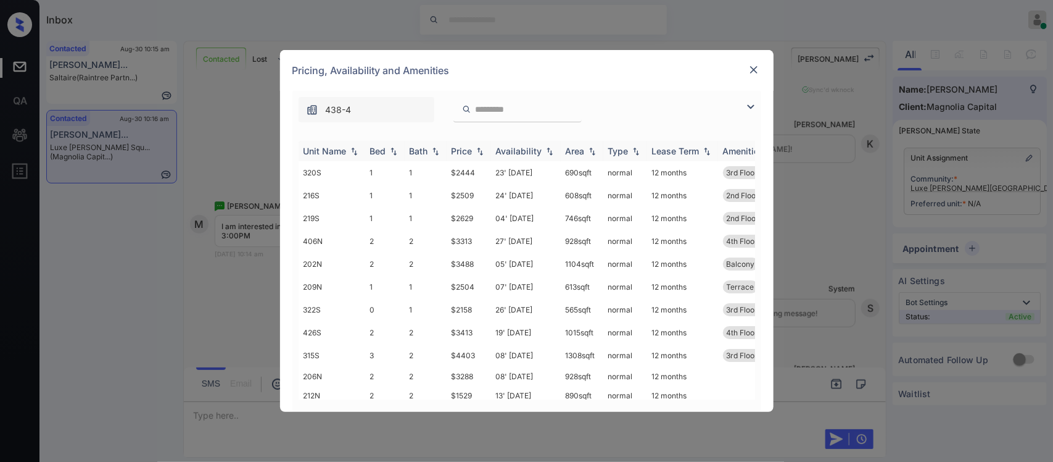
click at [472, 156] on div "Price" at bounding box center [462, 151] width 21 height 10
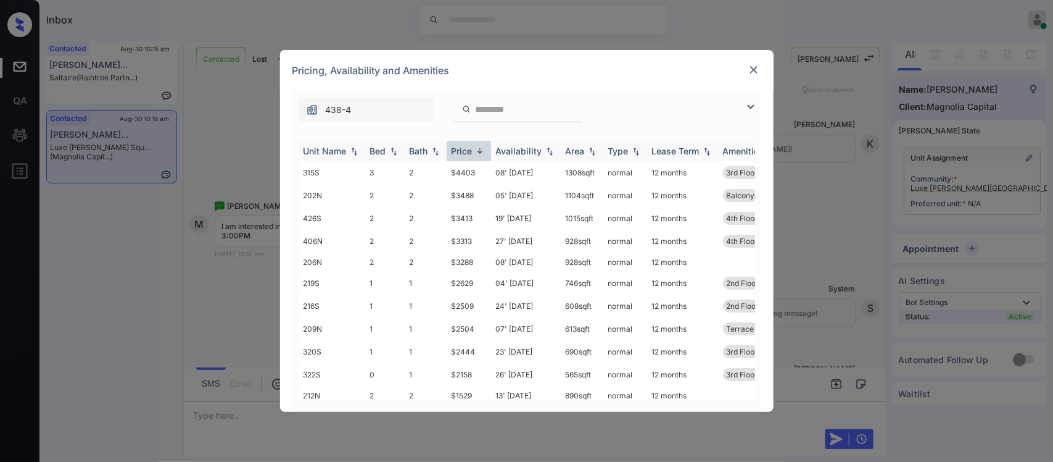
click at [472, 156] on div "Price" at bounding box center [462, 151] width 21 height 10
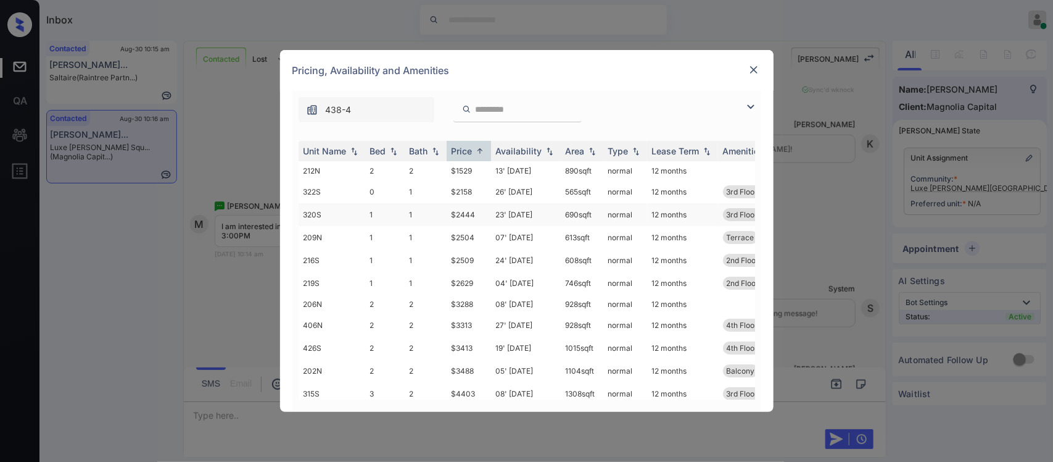
click at [470, 218] on td "$2444" at bounding box center [469, 214] width 44 height 23
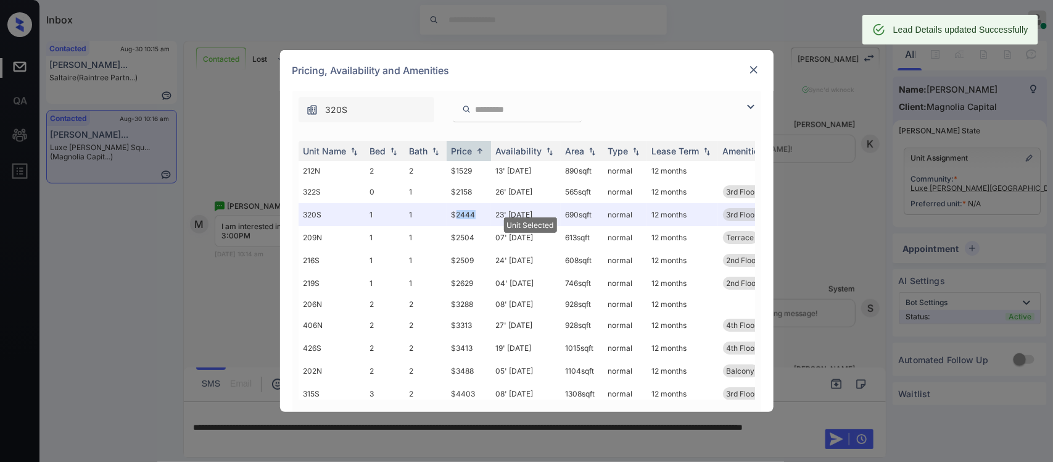
click at [750, 73] on img at bounding box center [754, 70] width 12 height 12
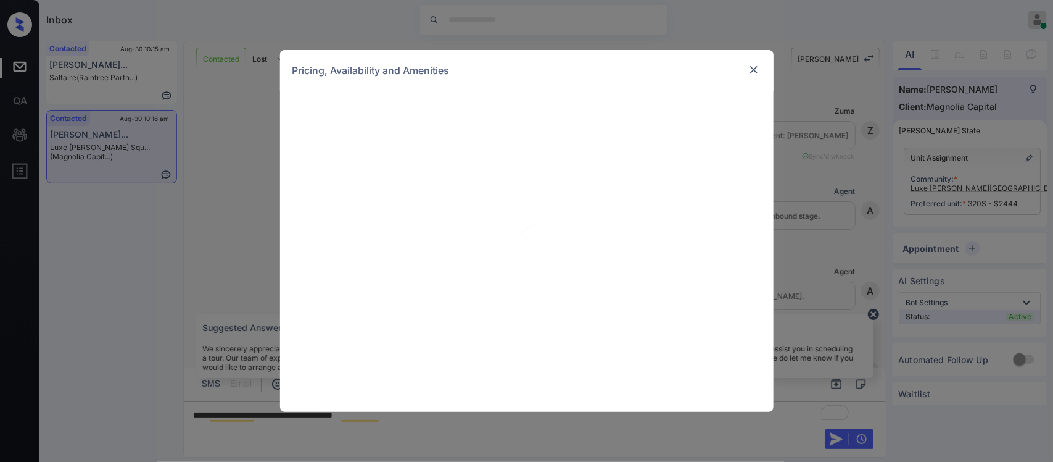
scroll to position [418, 0]
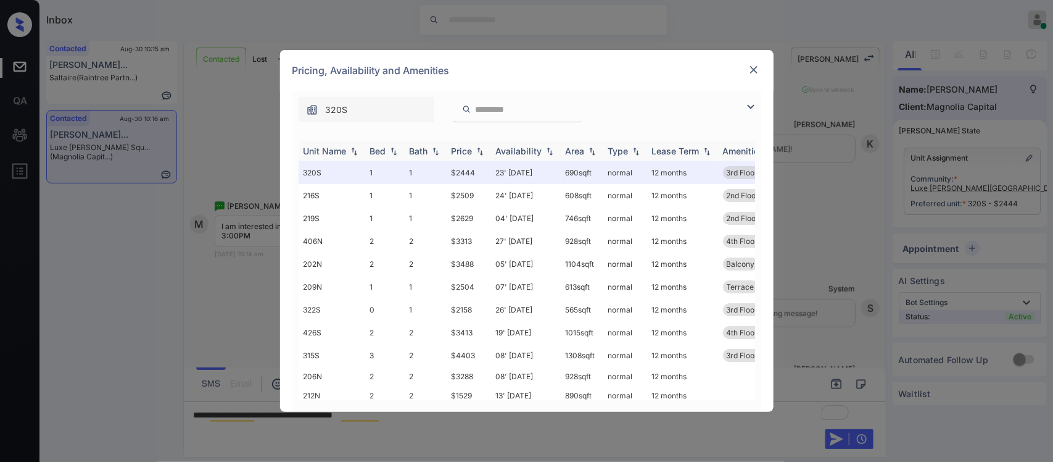
click at [475, 144] on th "Price" at bounding box center [469, 151] width 44 height 20
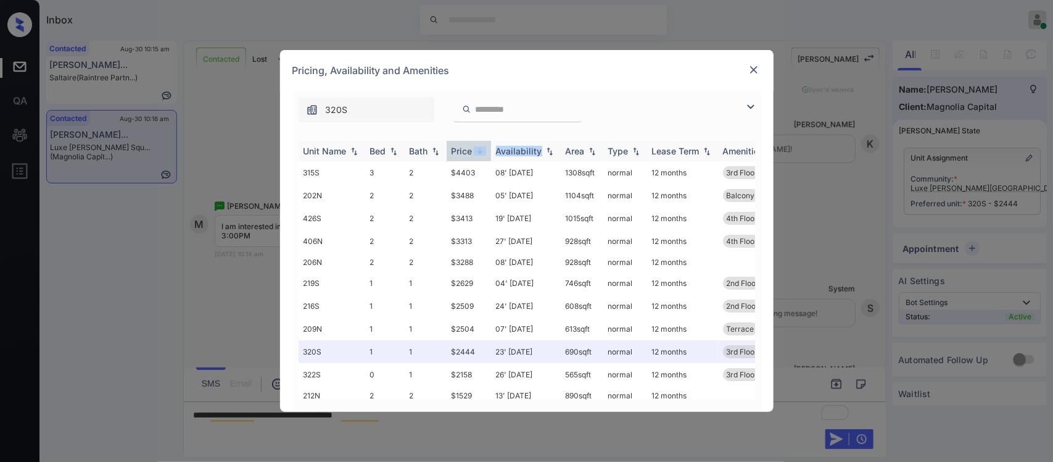
click at [475, 144] on th "Price" at bounding box center [469, 151] width 44 height 20
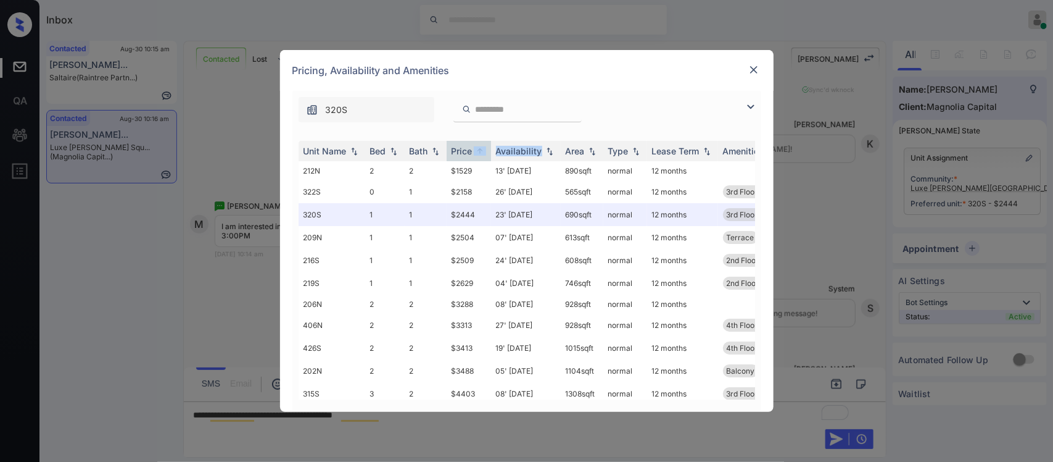
click at [749, 69] on img at bounding box center [754, 70] width 12 height 12
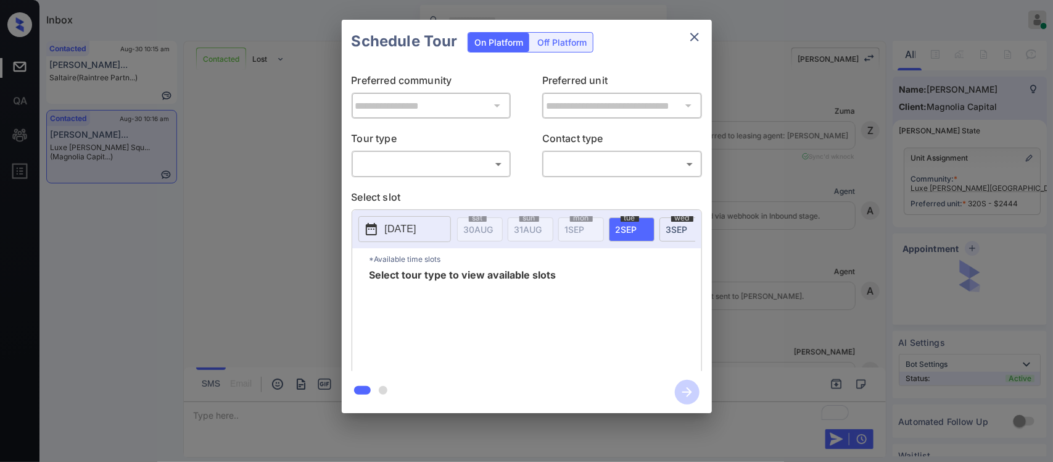
scroll to position [1732, 0]
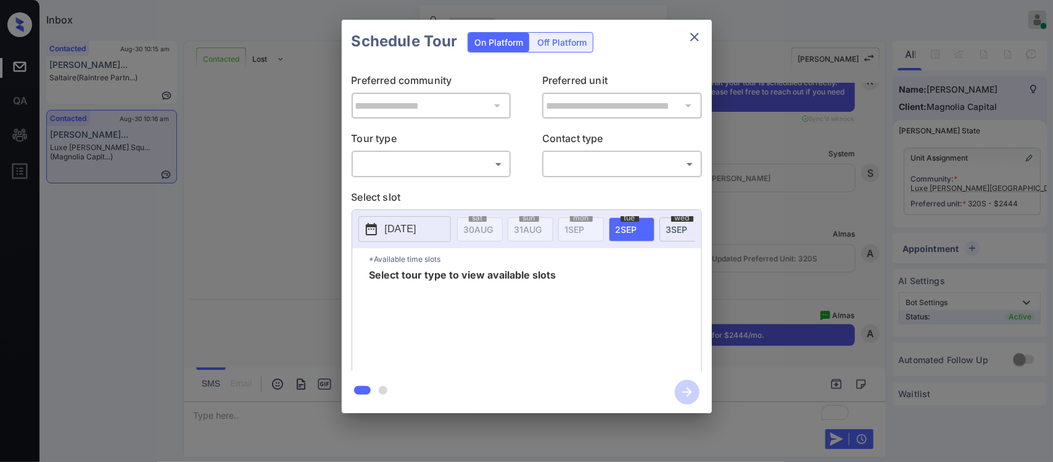
click at [488, 168] on body "Inbox [PERSON_NAME] Online Set yourself offline Set yourself on break Profile S…" at bounding box center [526, 231] width 1053 height 462
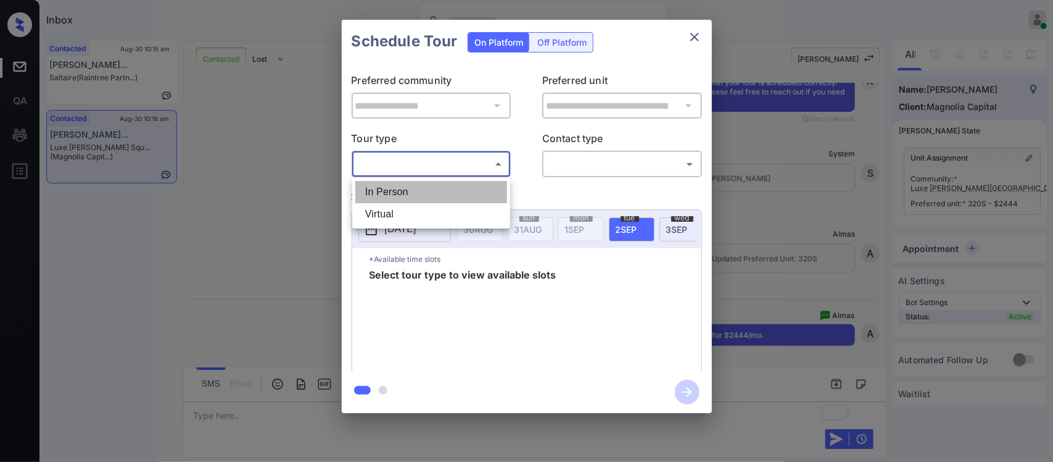
click at [483, 186] on li "In Person" at bounding box center [431, 192] width 152 height 22
type input "********"
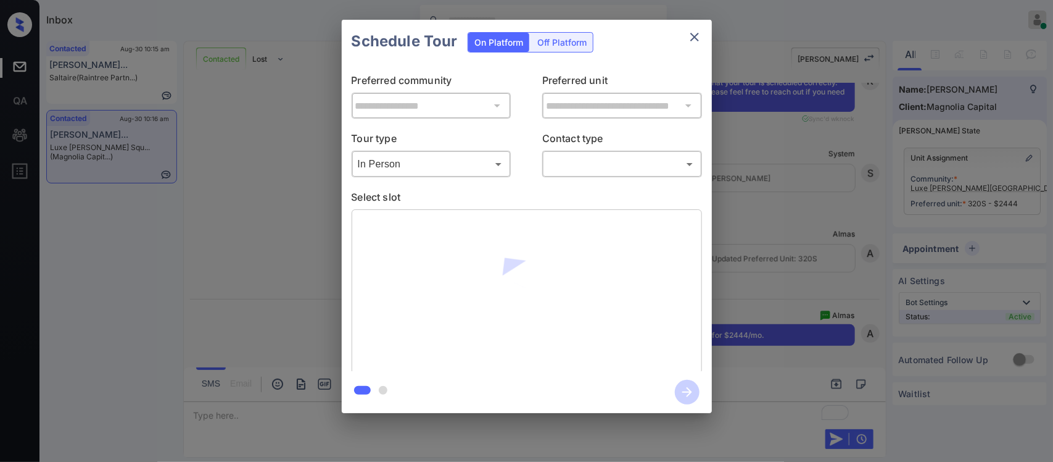
drag, startPoint x: 600, startPoint y: 176, endPoint x: 600, endPoint y: 168, distance: 8.0
click at [600, 168] on div "​ ​" at bounding box center [622, 164] width 160 height 27
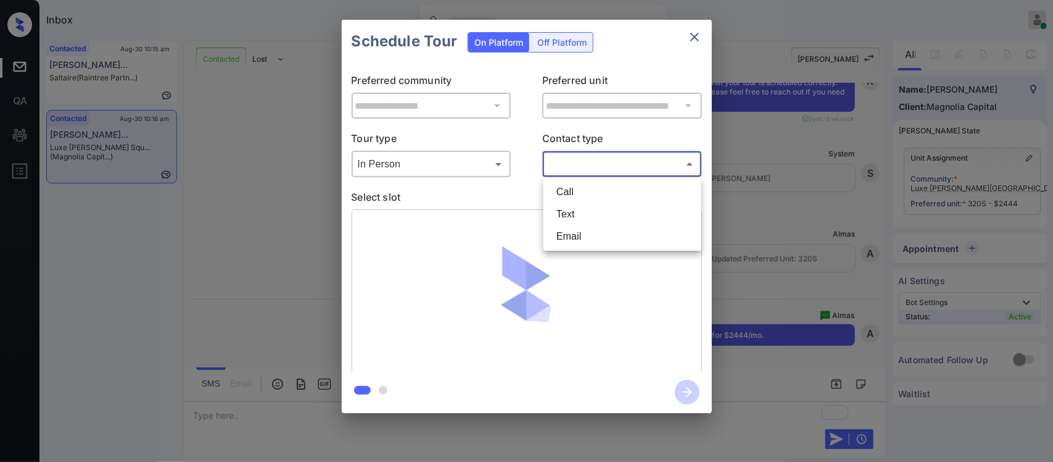
drag, startPoint x: 600, startPoint y: 168, endPoint x: 584, endPoint y: 217, distance: 51.3
click at [584, 217] on body "Inbox Almas Zainab Online Set yourself offline Set yourself on break Profile Sw…" at bounding box center [526, 231] width 1053 height 462
click at [584, 217] on li "Text" at bounding box center [623, 214] width 152 height 22
type input "****"
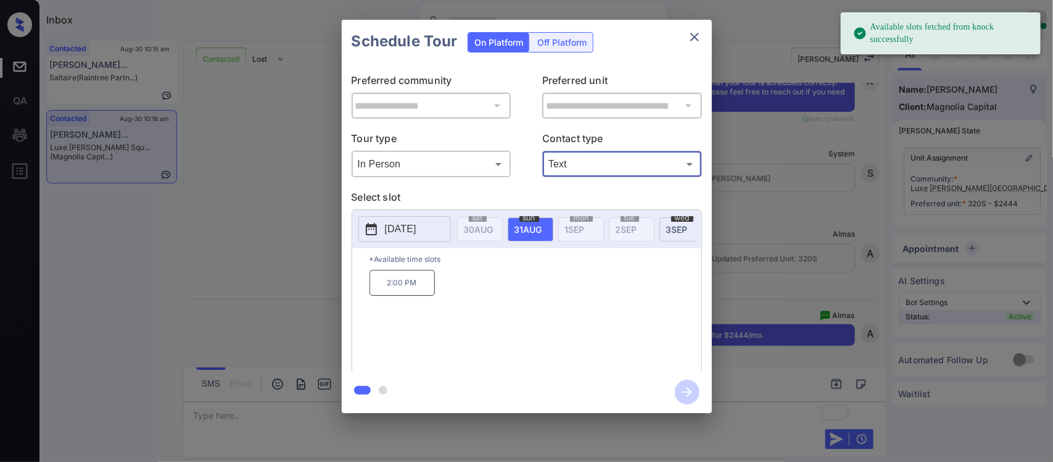
click at [494, 227] on span "3 SEP" at bounding box center [479, 229] width 30 height 10
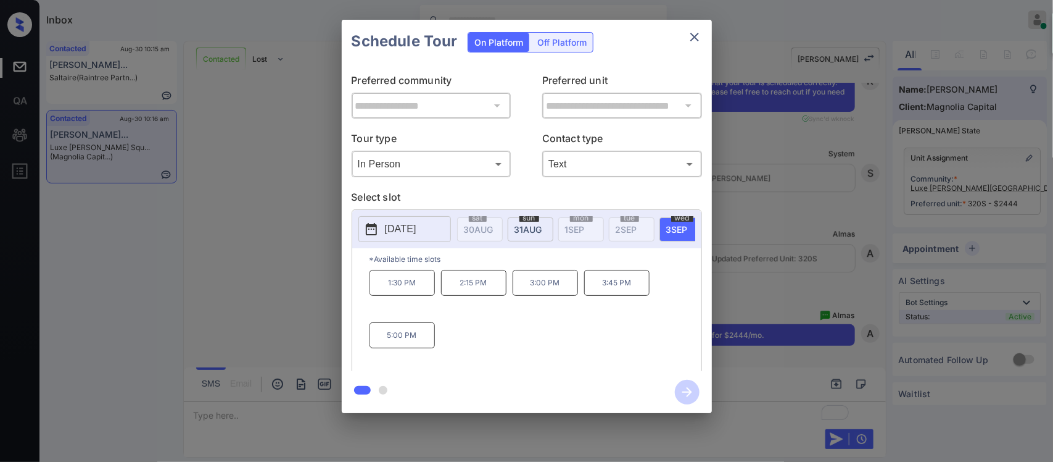
click at [539, 294] on p "3:00 PM" at bounding box center [545, 283] width 65 height 26
click at [685, 386] on icon "button" at bounding box center [687, 392] width 25 height 25
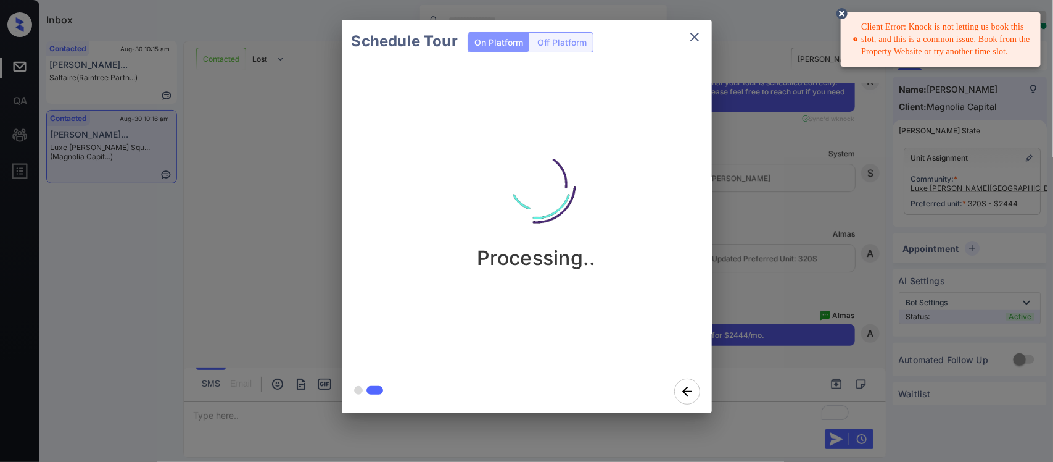
click at [924, 48] on div "Client Error: Knock is not letting us book this slot, and this is a common issu…" at bounding box center [942, 39] width 178 height 47
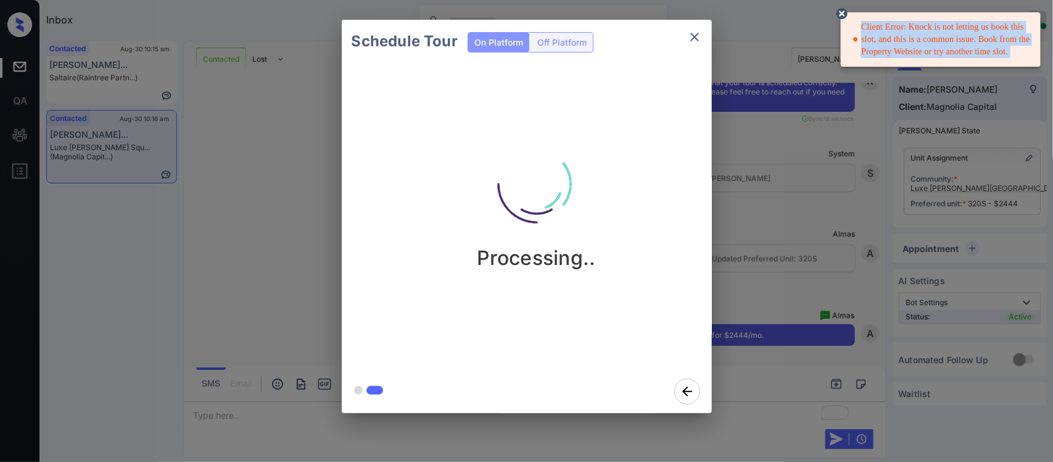
click at [924, 48] on div "Client Error: Knock is not letting us book this slot, and this is a common issu…" at bounding box center [942, 39] width 178 height 47
copy div "Client Error: Knock is not letting us book this slot, and this is a common issu…"
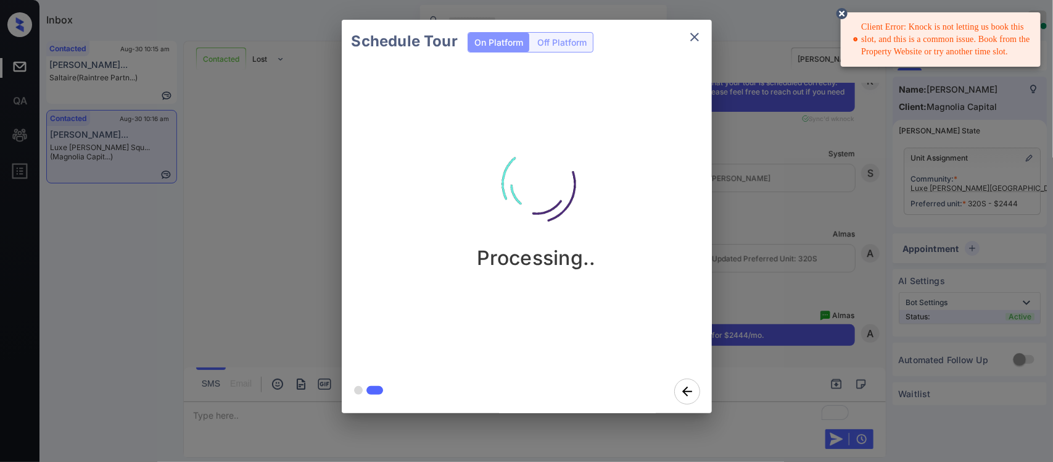
click at [810, 343] on div "Schedule Tour On Platform Off Platform Processing.." at bounding box center [526, 216] width 1053 height 433
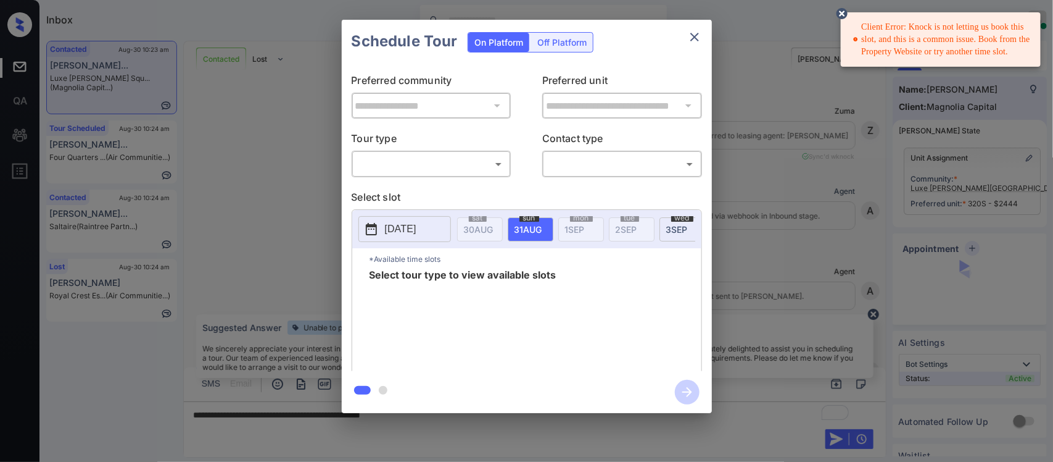
click at [486, 160] on body "Client Error: Knock is not letting us book this slot, and this is a common issu…" at bounding box center [526, 231] width 1053 height 462
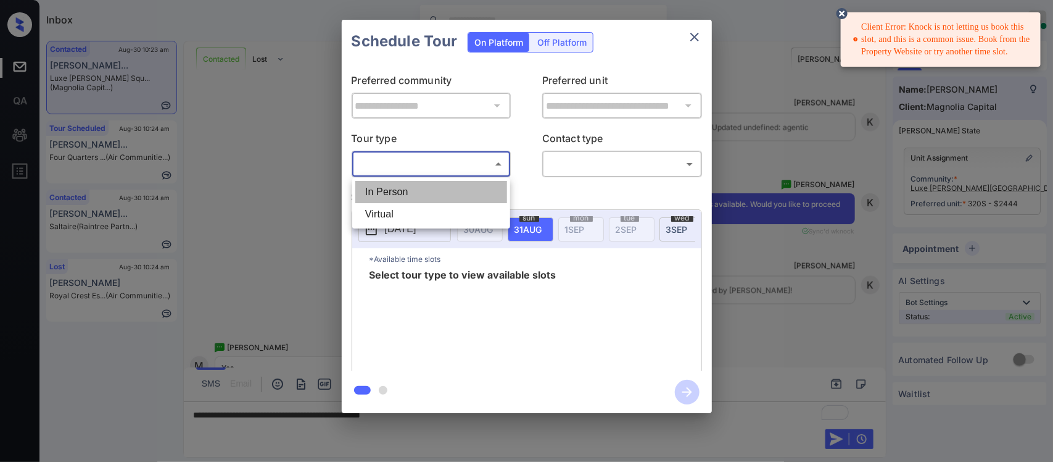
click at [471, 194] on li "In Person" at bounding box center [431, 192] width 152 height 22
type input "********"
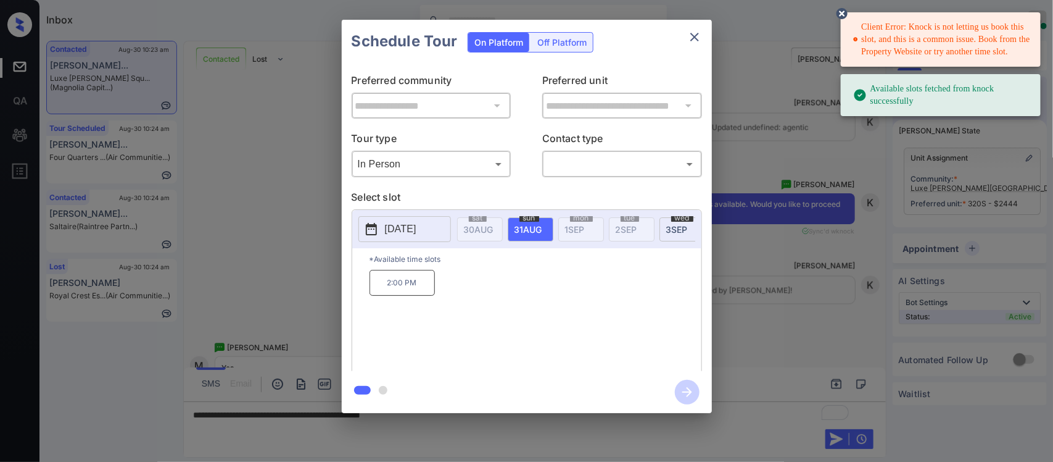
click at [487, 220] on span "wed" at bounding box center [478, 217] width 18 height 7
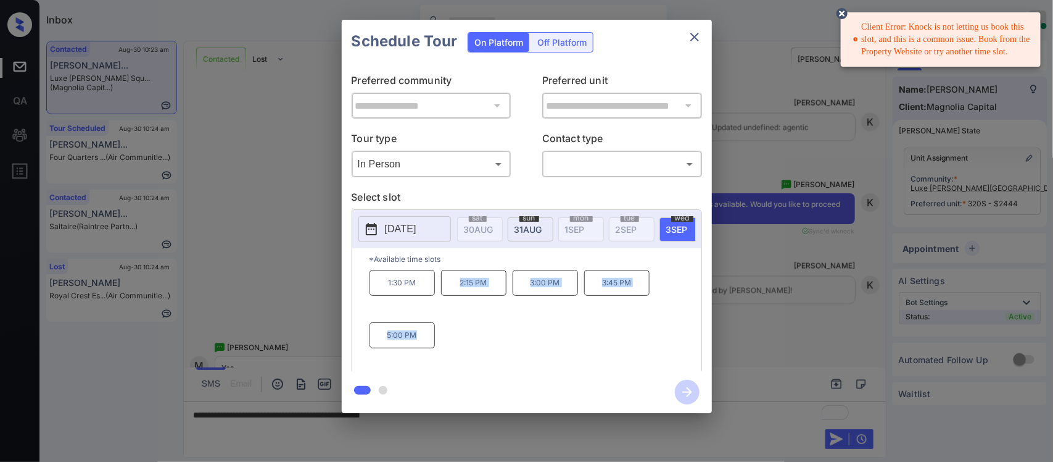
drag, startPoint x: 452, startPoint y: 290, endPoint x: 438, endPoint y: 339, distance: 51.2
click at [438, 339] on div "1:30 PM 2:15 PM 3:00 PM 3:45 PM 5:00 PM" at bounding box center [536, 319] width 332 height 99
copy div "2:15 PM 3:00 PM 3:45 PM 5:00 PM"
click at [763, 338] on div "**********" at bounding box center [526, 216] width 1053 height 433
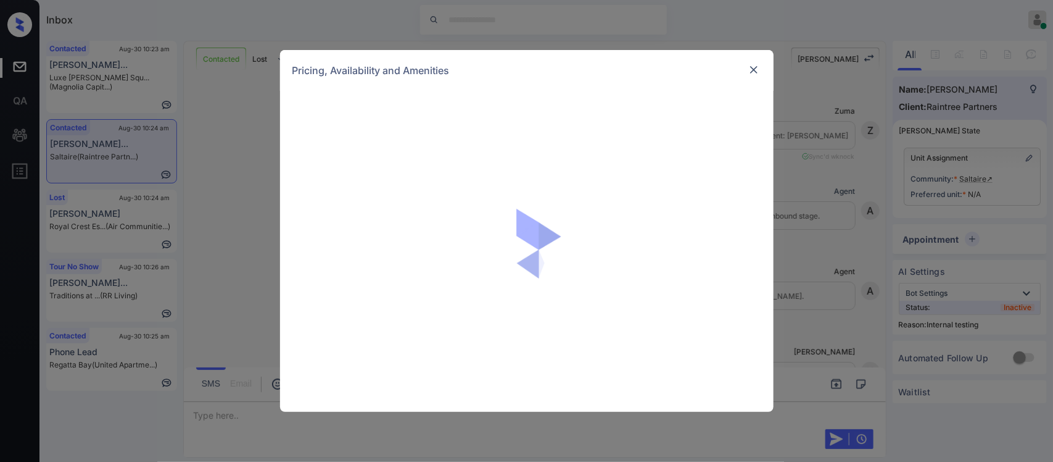
scroll to position [1645, 0]
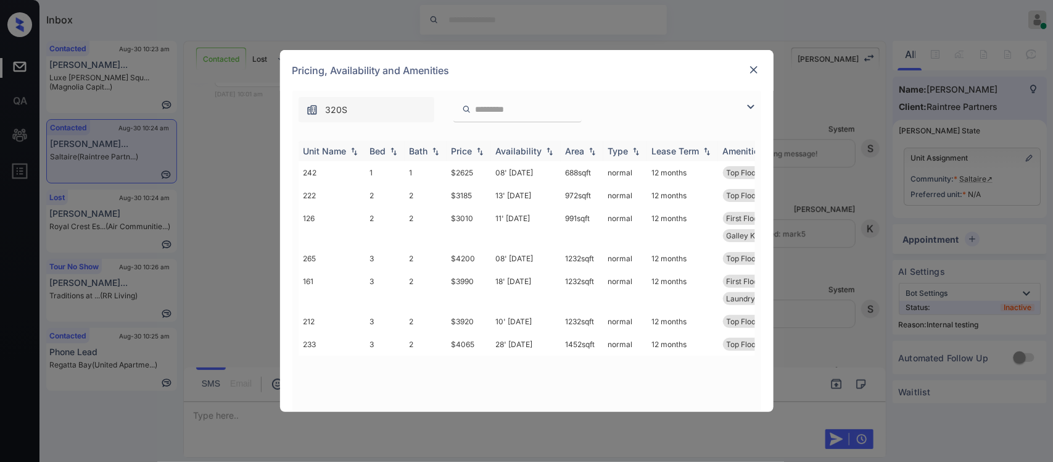
click at [479, 152] on img at bounding box center [480, 151] width 12 height 9
click at [479, 152] on img at bounding box center [480, 150] width 12 height 9
click at [485, 175] on td "$2625" at bounding box center [469, 172] width 44 height 23
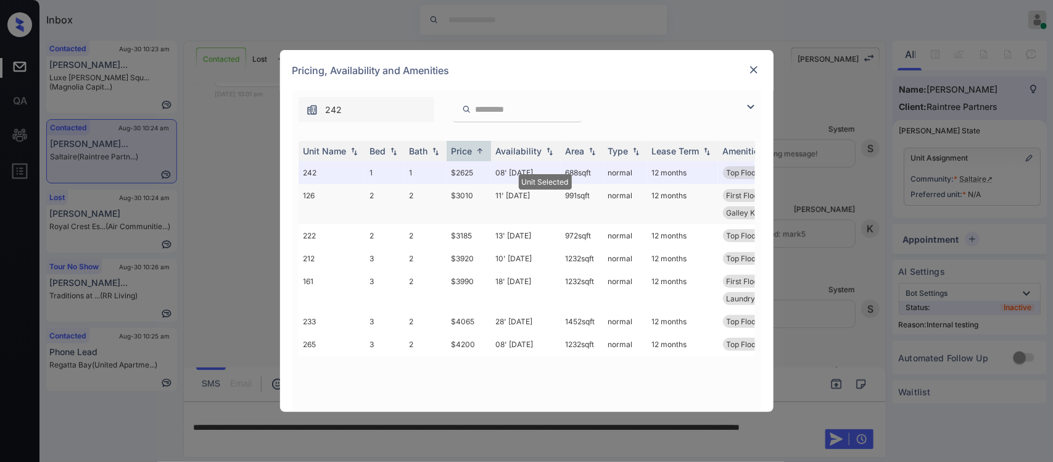
click at [488, 202] on td "$3010" at bounding box center [469, 204] width 44 height 40
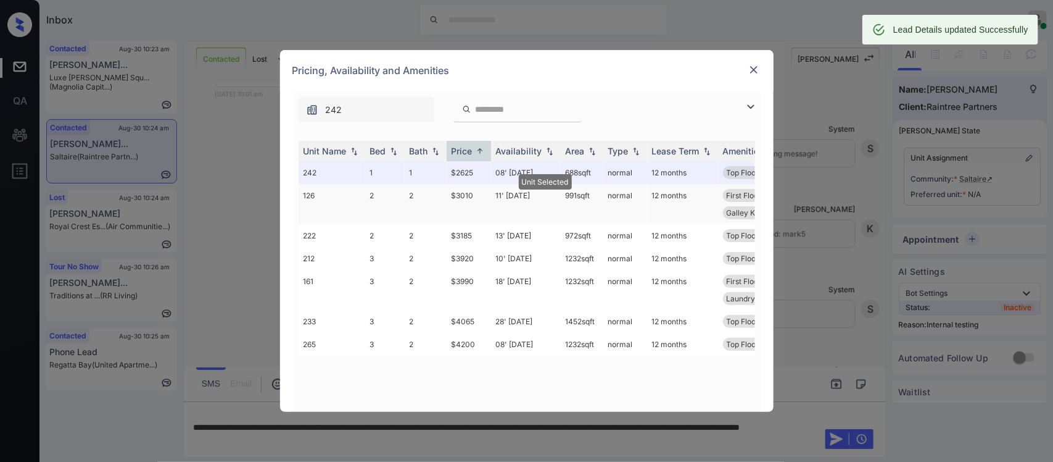
click at [488, 202] on td "$3010" at bounding box center [469, 204] width 44 height 40
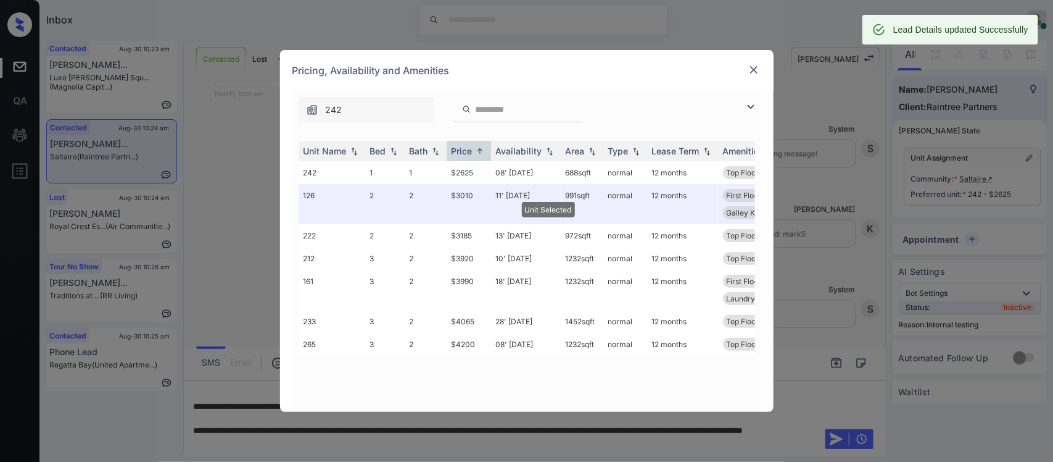
click at [751, 69] on img at bounding box center [754, 70] width 12 height 12
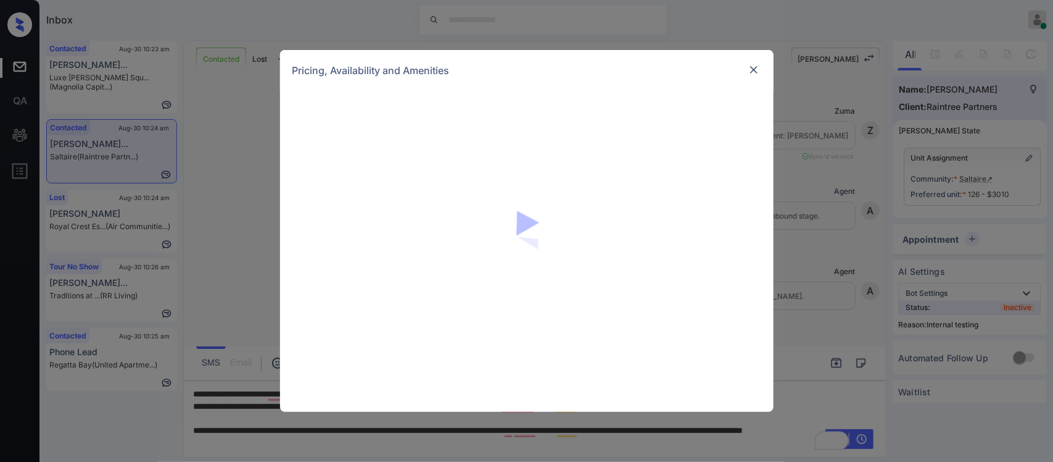
scroll to position [1645, 0]
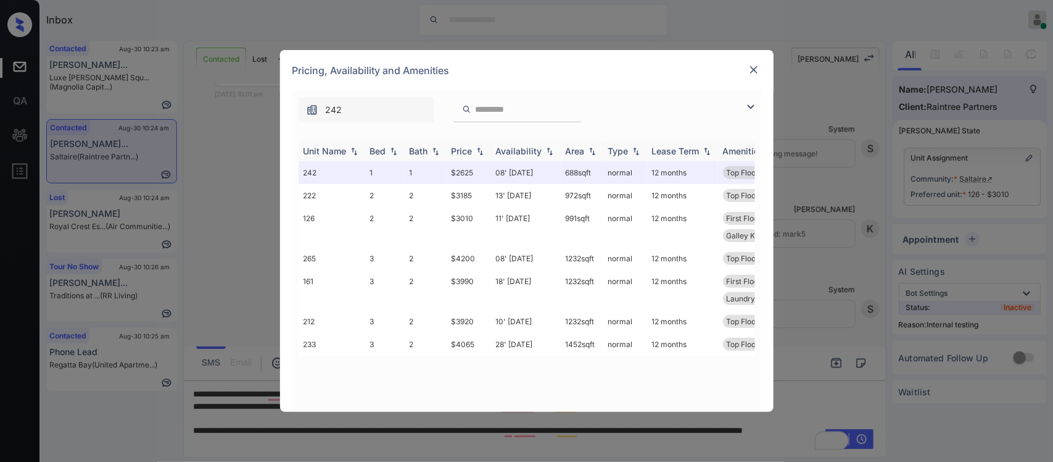
click at [470, 156] on div "Price" at bounding box center [462, 151] width 21 height 10
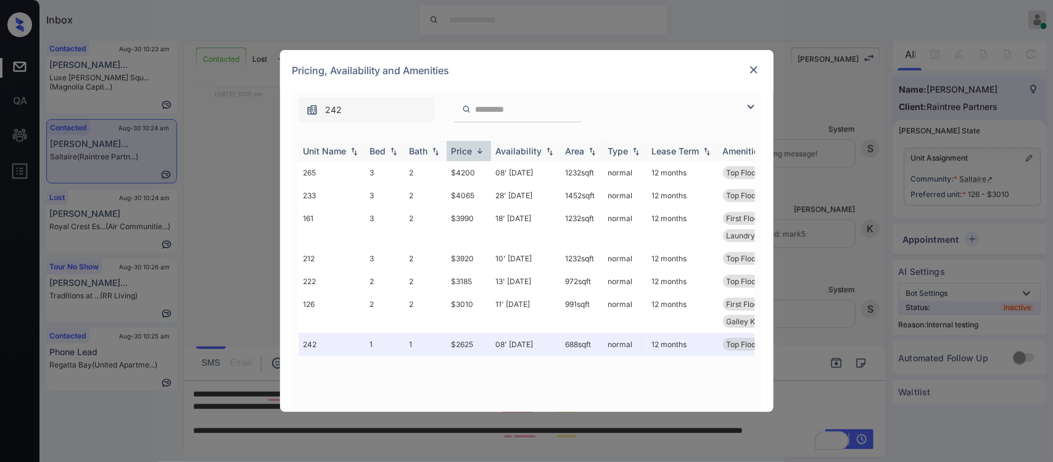
click at [470, 156] on div "Price" at bounding box center [462, 151] width 21 height 10
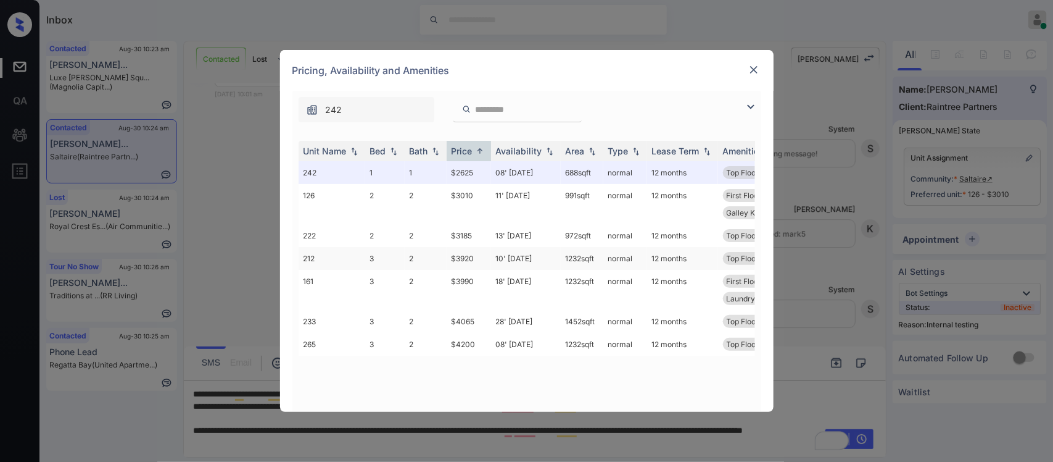
click at [584, 255] on td "1232 sqft" at bounding box center [582, 258] width 43 height 23
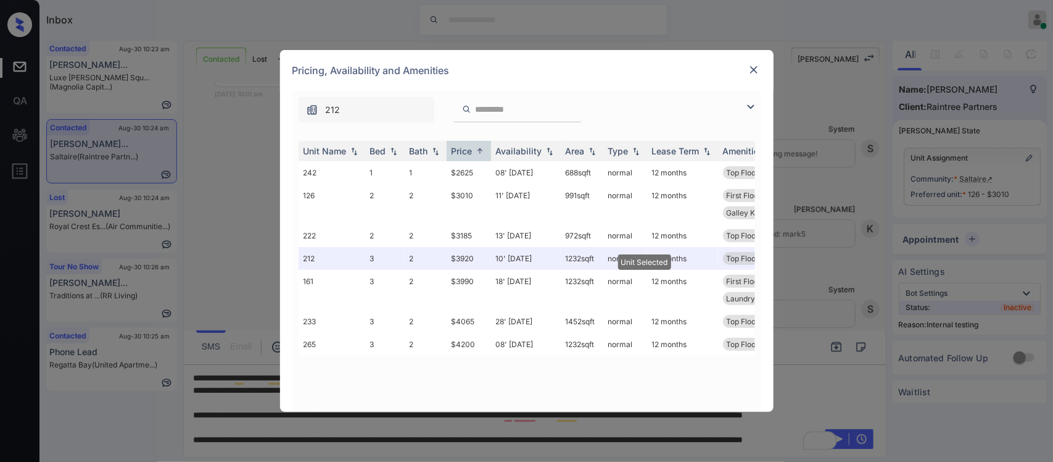
click at [754, 64] on img at bounding box center [754, 70] width 12 height 12
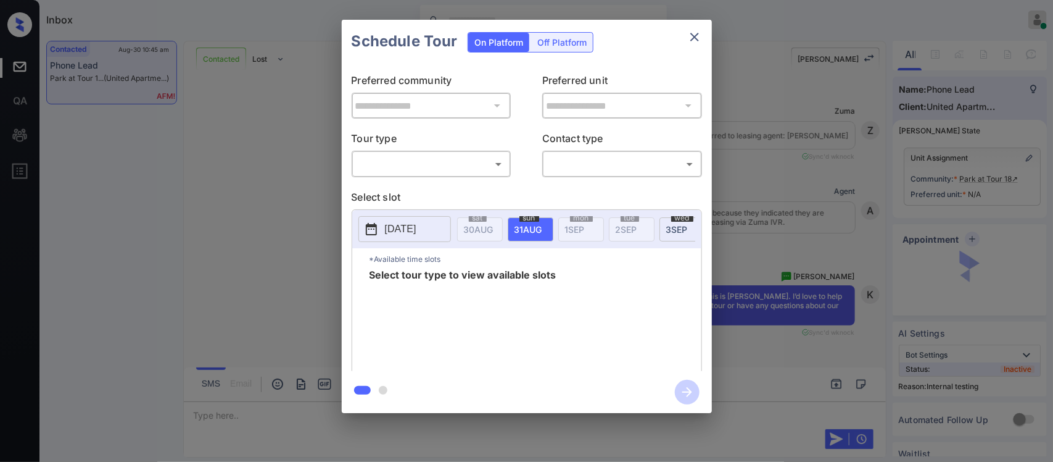
click at [491, 167] on body "Inbox [PERSON_NAME] Online Set yourself offline Set yourself on break Profile S…" at bounding box center [526, 231] width 1053 height 462
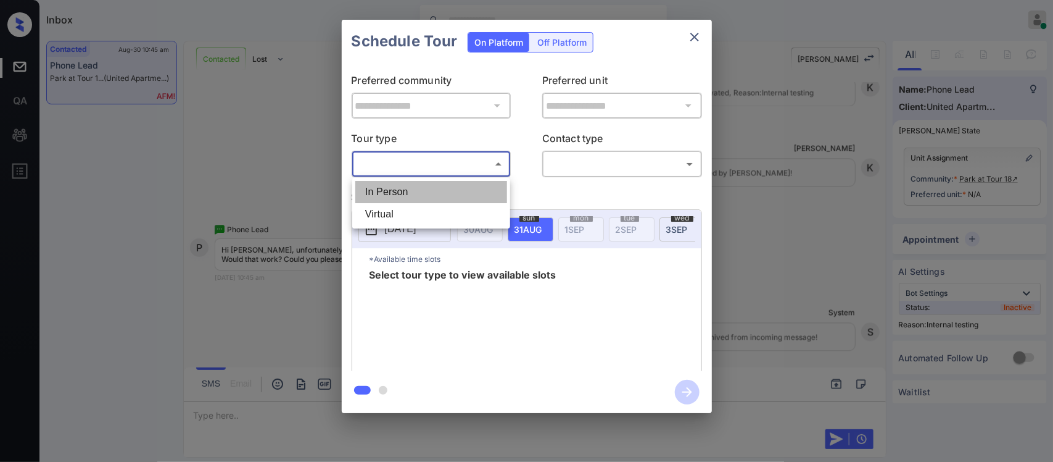
click at [476, 191] on li "In Person" at bounding box center [431, 192] width 152 height 22
type input "********"
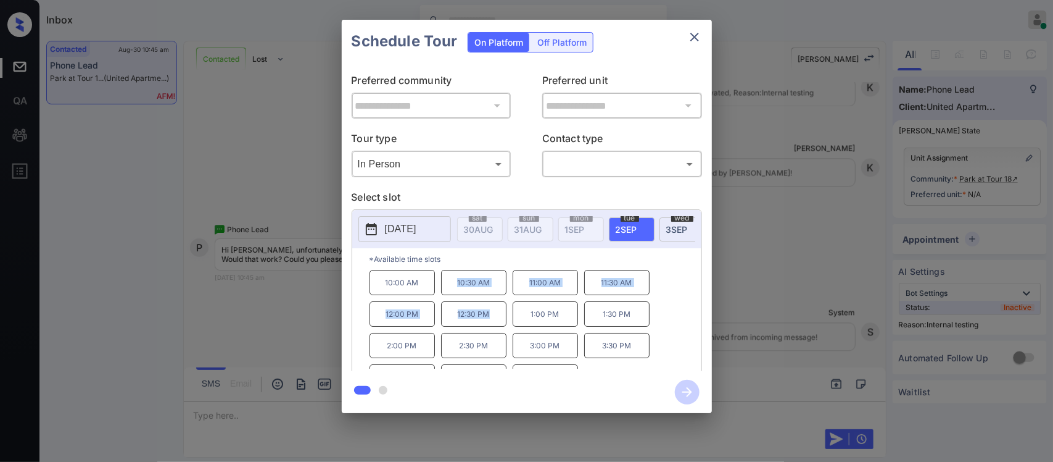
drag, startPoint x: 492, startPoint y: 324, endPoint x: 436, endPoint y: 284, distance: 69.2
click at [436, 284] on div "10:00 AM 10:30 AM 11:00 AM 11:30 AM 12:00 PM 12:30 PM 1:00 PM 1:30 PM 2:00 PM 2…" at bounding box center [536, 319] width 332 height 99
click at [693, 42] on icon "close" at bounding box center [694, 37] width 15 height 15
